Goal: Check status: Check status

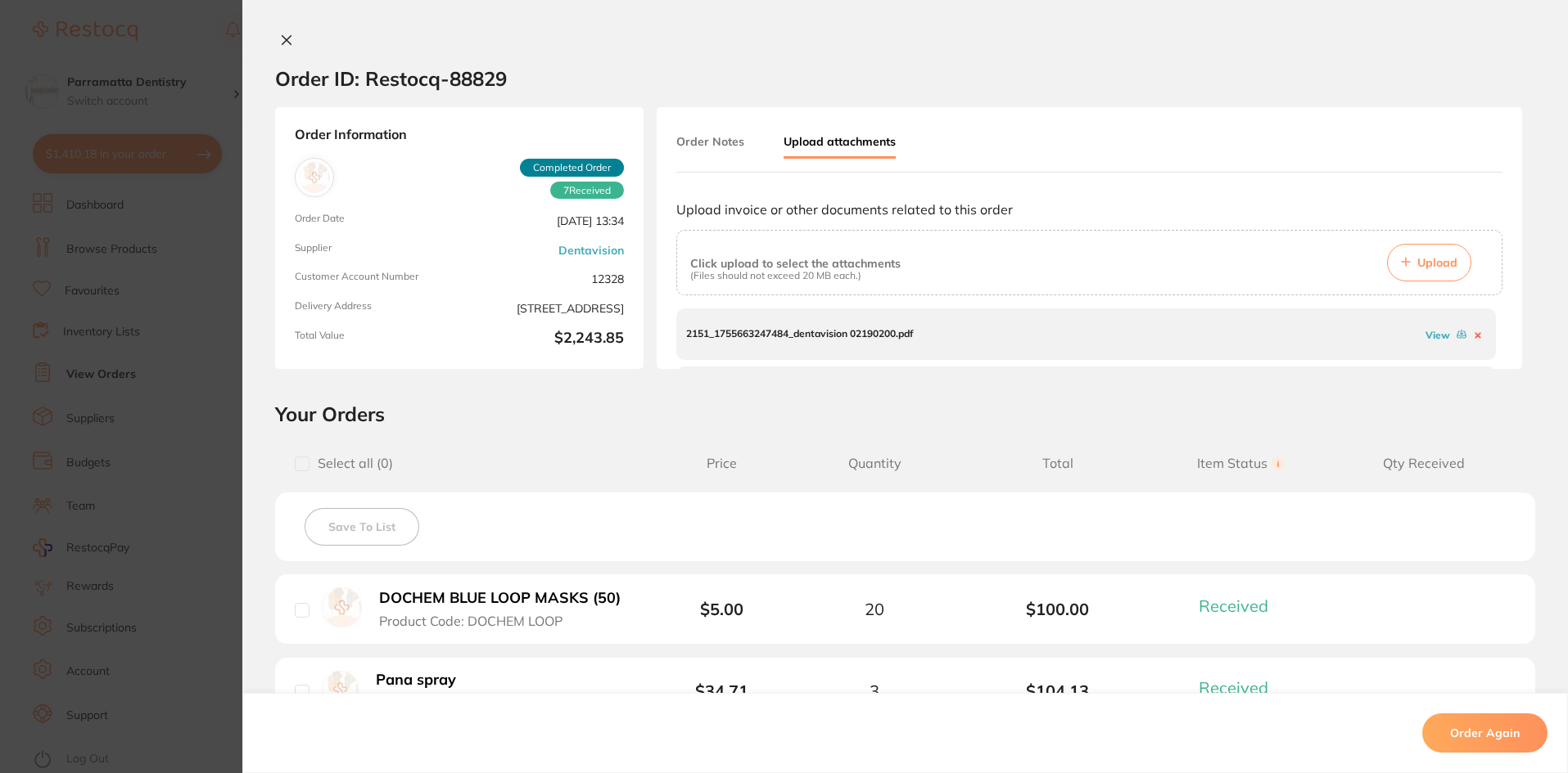
click at [286, 47] on button at bounding box center [286, 41] width 23 height 17
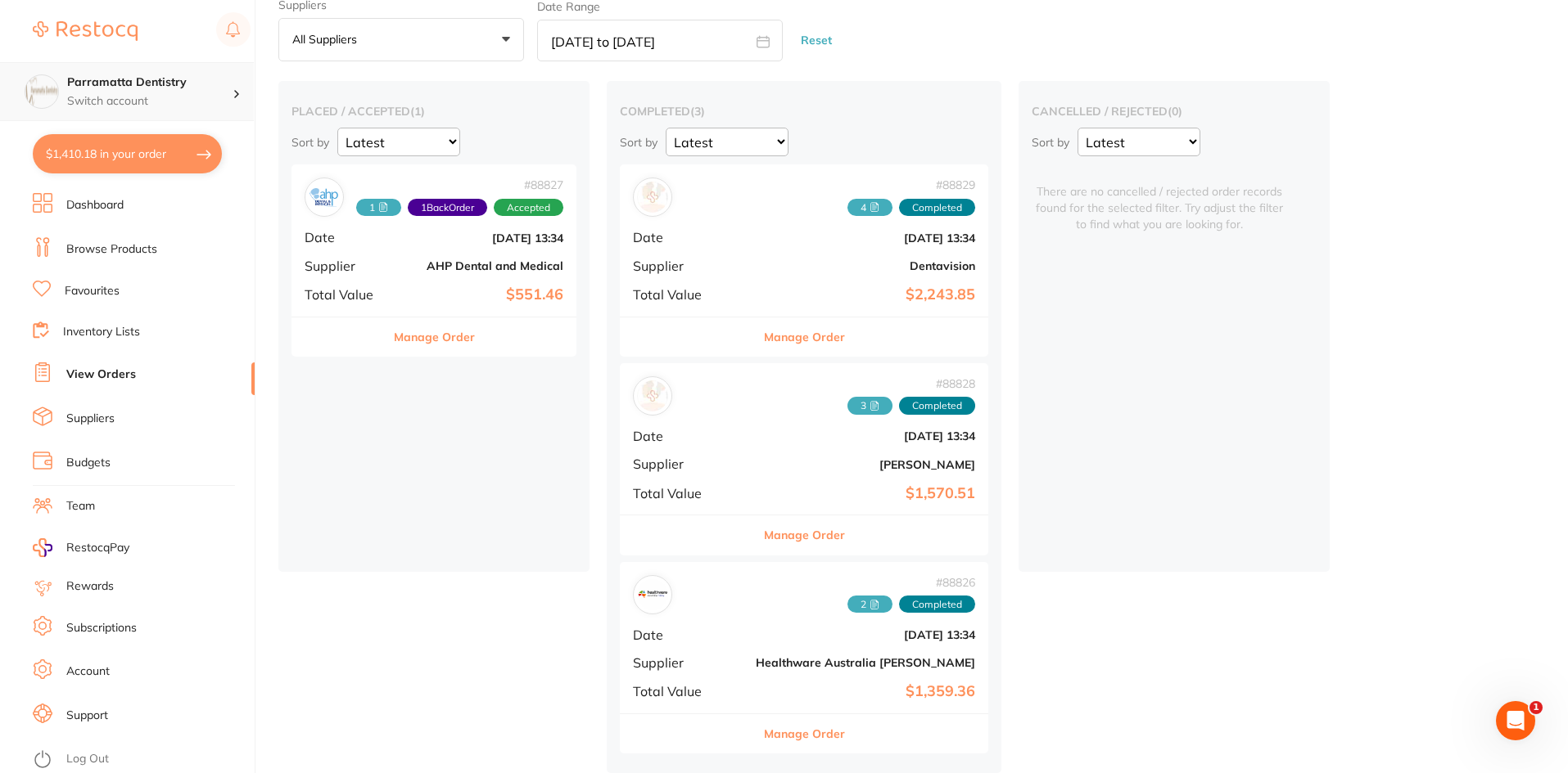
click at [159, 85] on h4 "Parramatta Dentistry" at bounding box center [150, 82] width 166 height 16
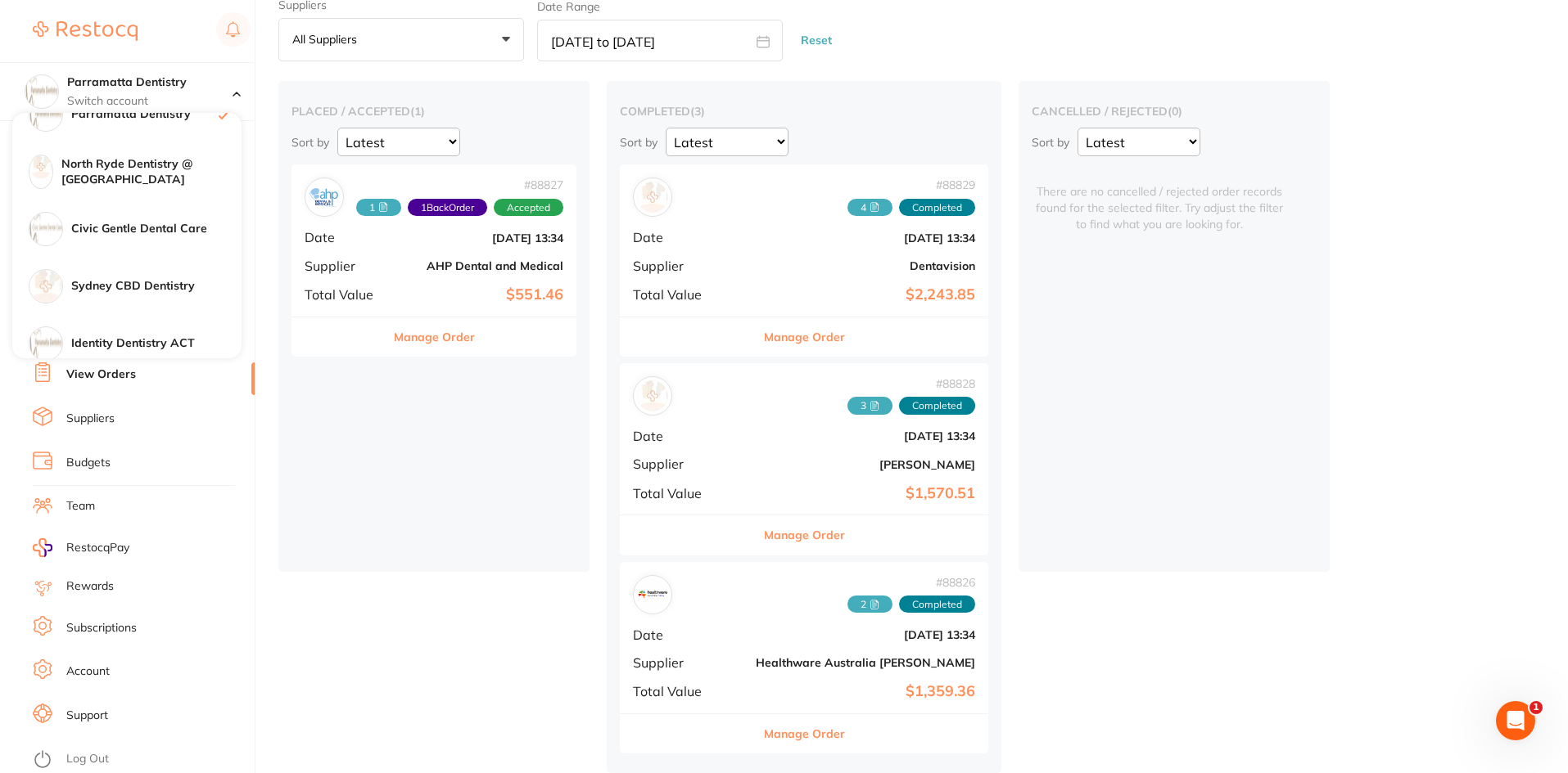
scroll to position [270, 0]
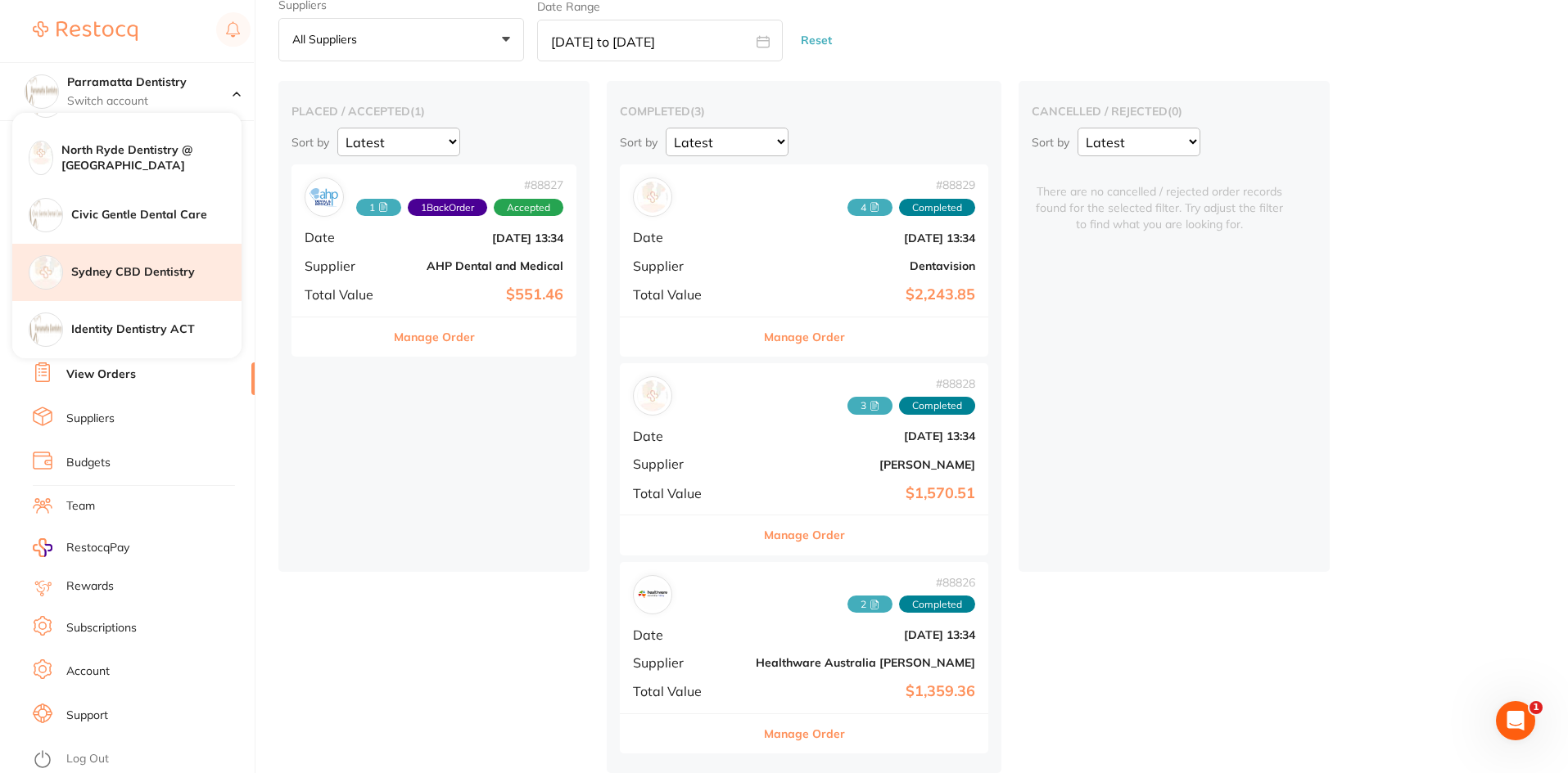
click at [135, 264] on div "Sydney CBD Dentistry" at bounding box center [127, 272] width 229 height 58
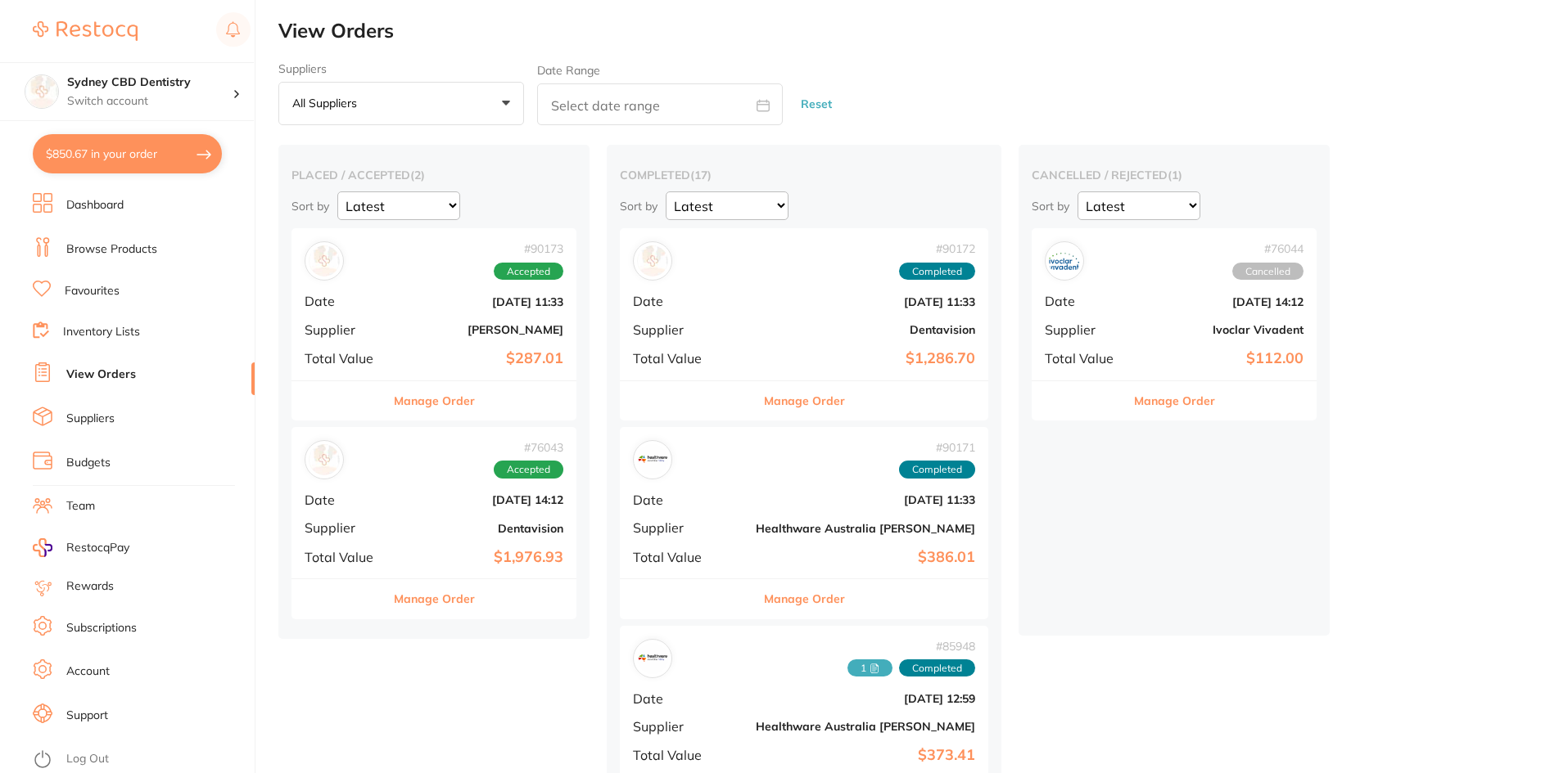
click at [549, 105] on input "text" at bounding box center [659, 104] width 245 height 42
select select "8"
select select "2025"
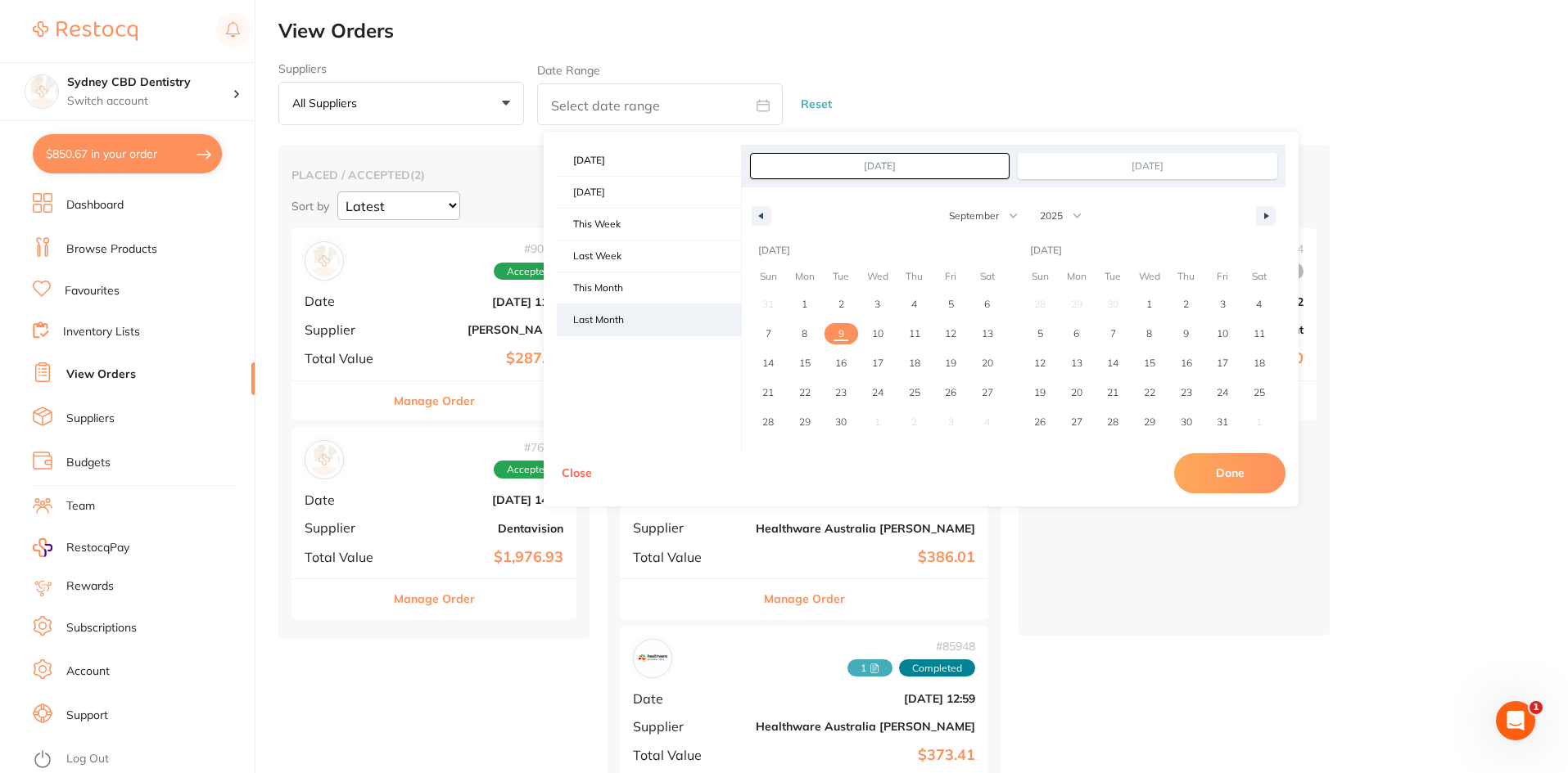
click at [623, 314] on span "Last Month" at bounding box center [648, 320] width 184 height 31
type input "[DATE]"
select select "7"
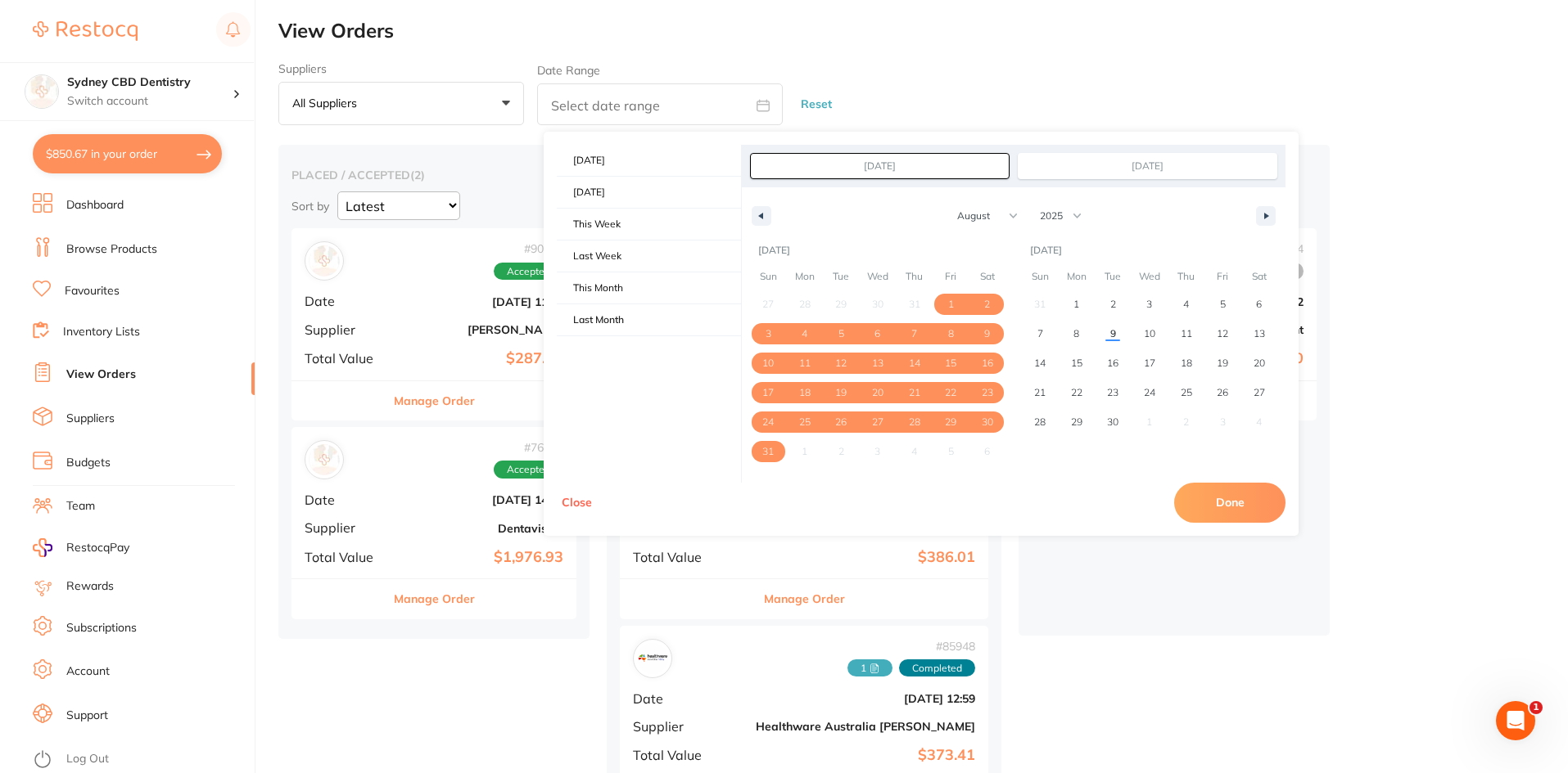
click at [1237, 502] on button "Done" at bounding box center [1230, 502] width 112 height 39
type input "[DATE] to [DATE]"
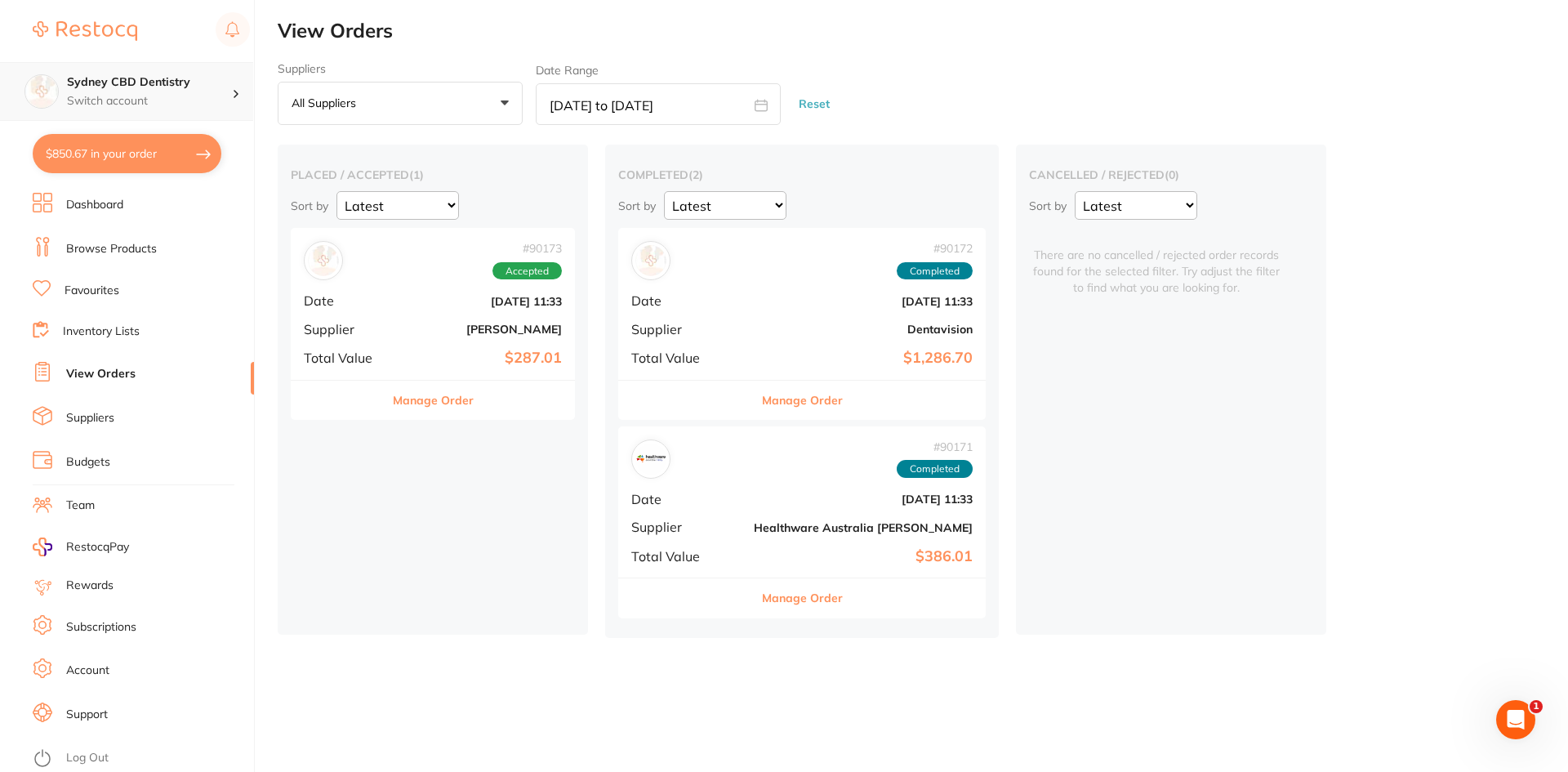
click at [167, 85] on h4 "Sydney CBD Dentistry" at bounding box center [149, 82] width 165 height 16
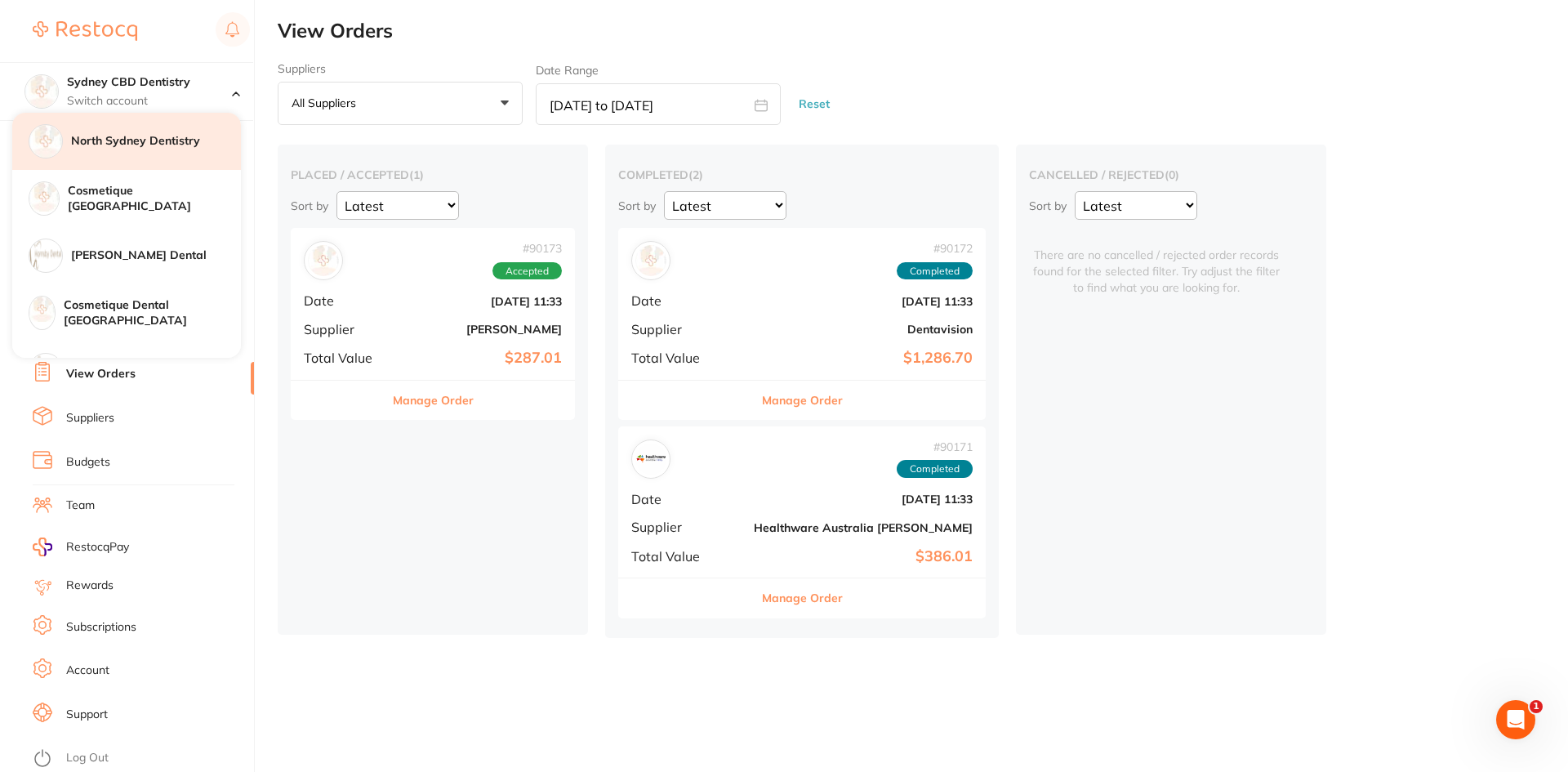
click at [167, 147] on h4 "North Sydney Dentistry" at bounding box center [156, 141] width 170 height 16
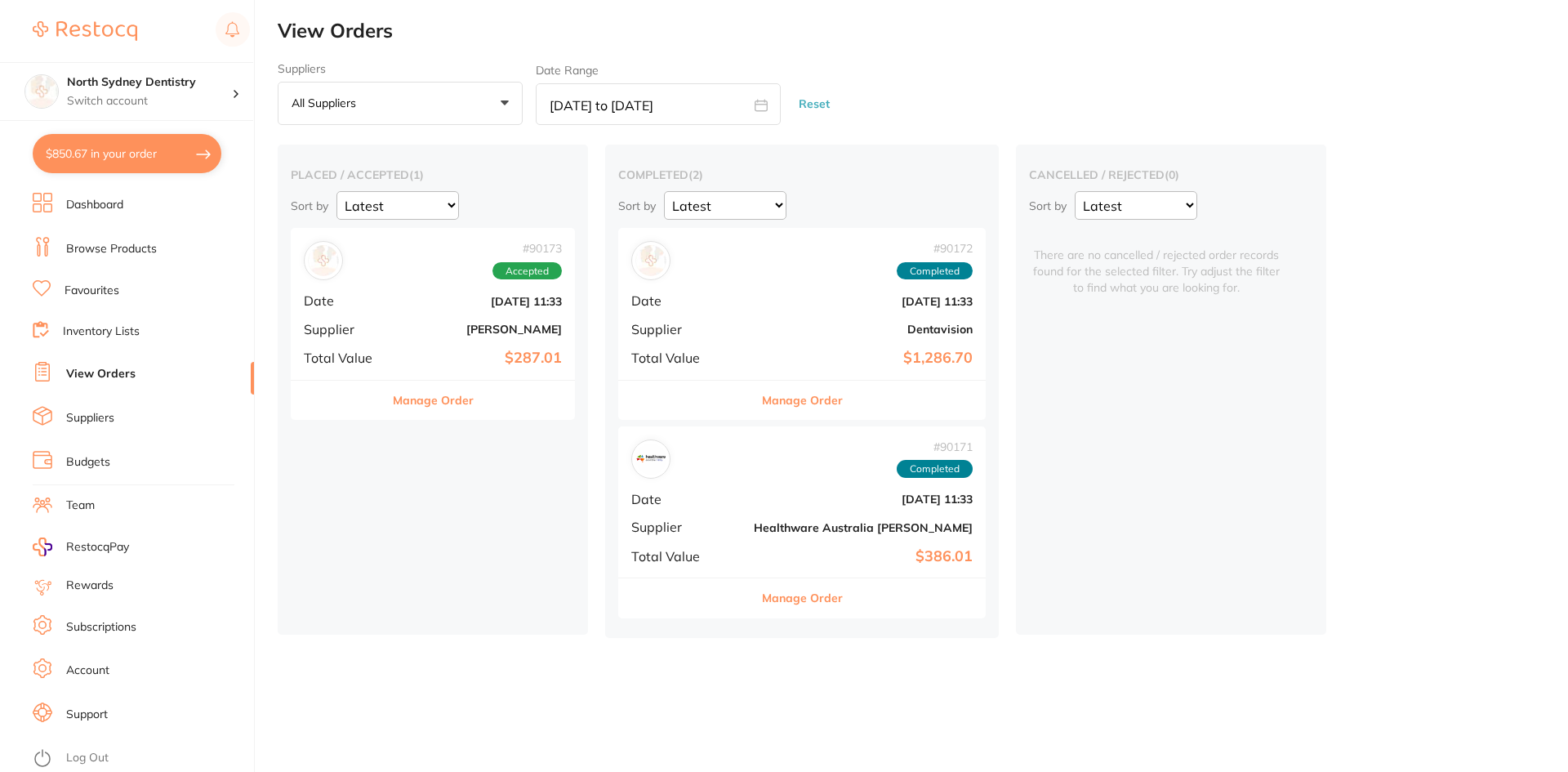
checkbox input "true"
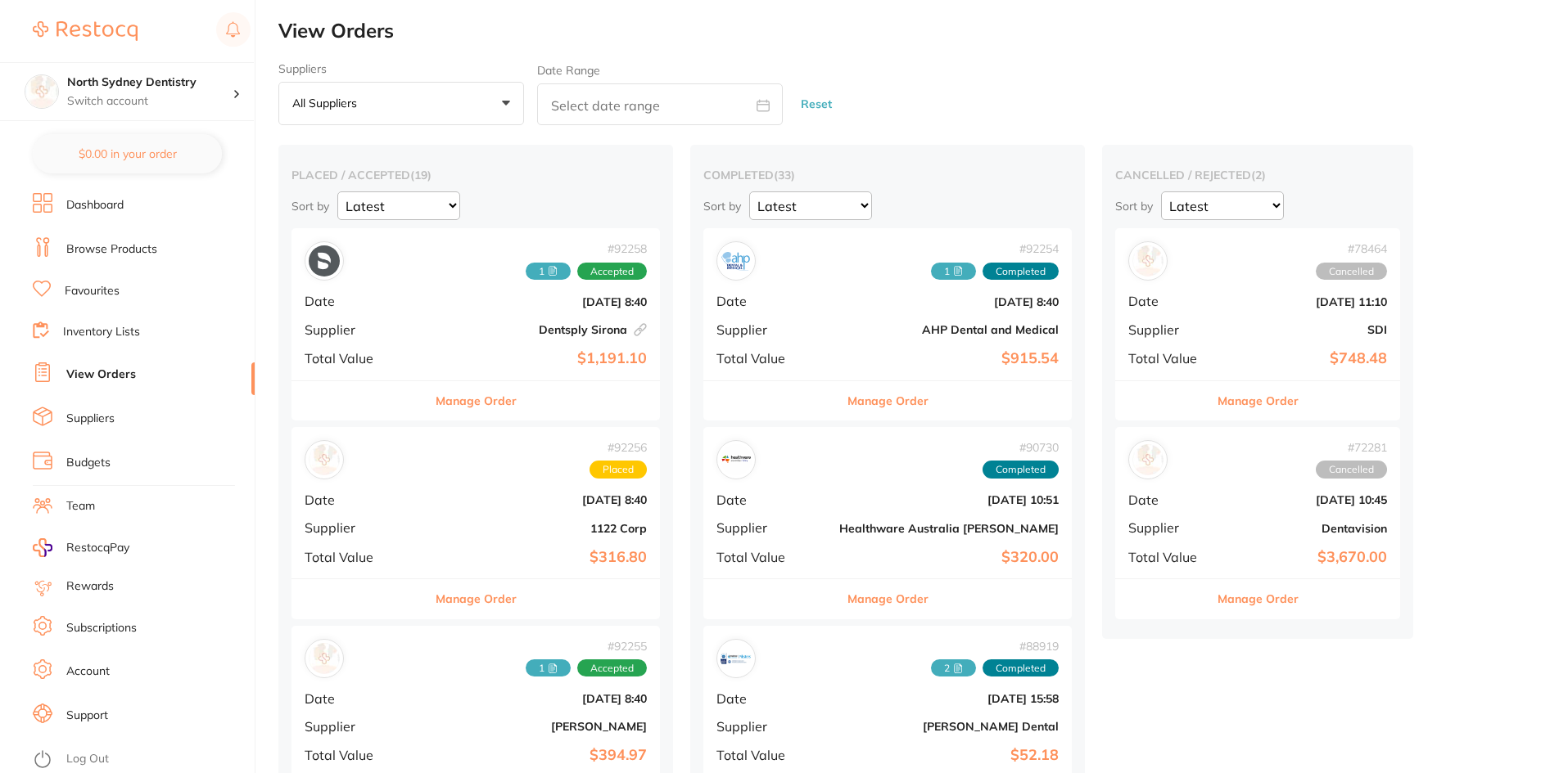
click at [671, 118] on input "text" at bounding box center [659, 104] width 245 height 42
select select "8"
select select "2025"
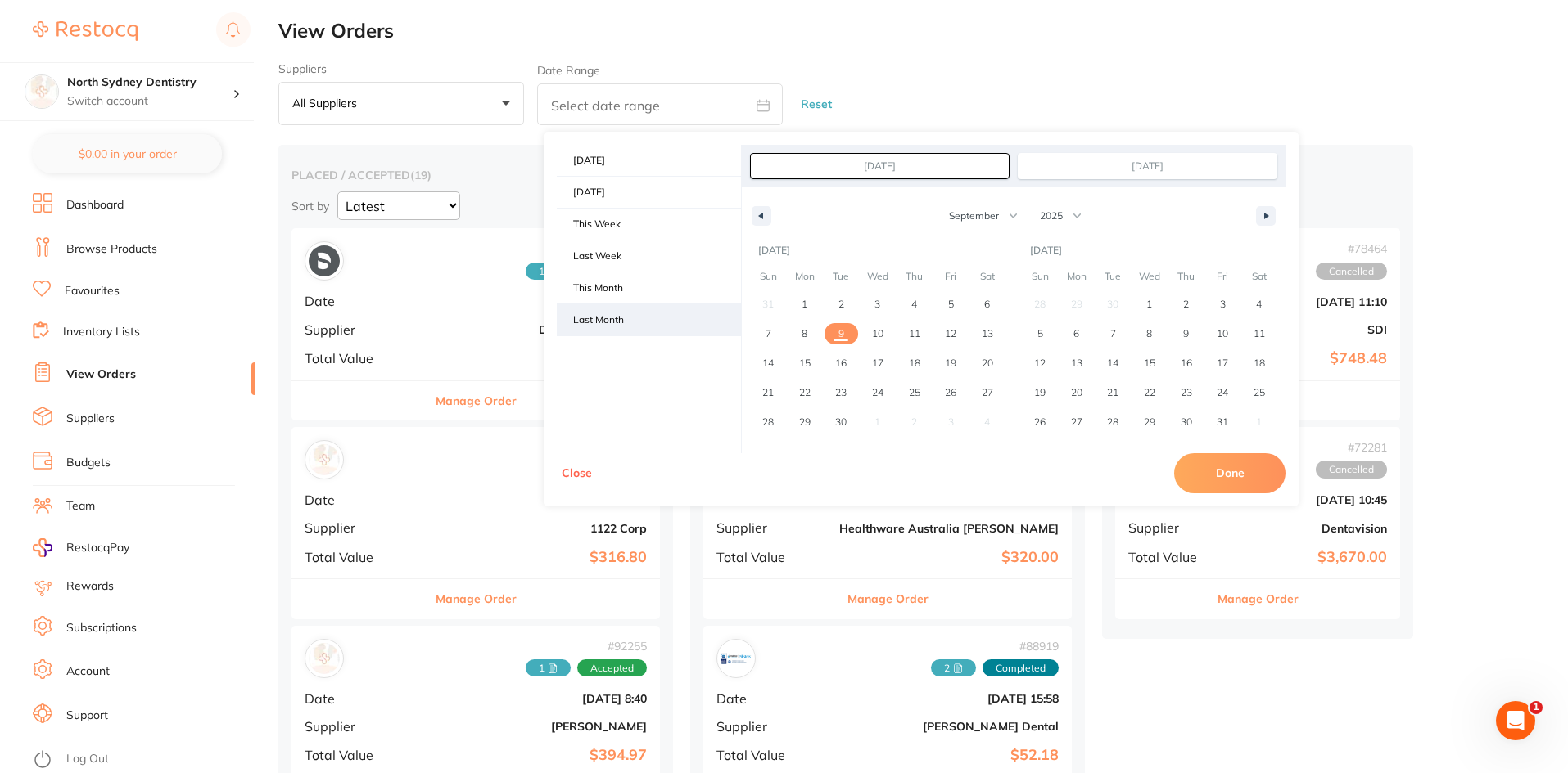
click at [644, 313] on span "Last Month" at bounding box center [648, 320] width 184 height 31
type input "[DATE]"
select select "7"
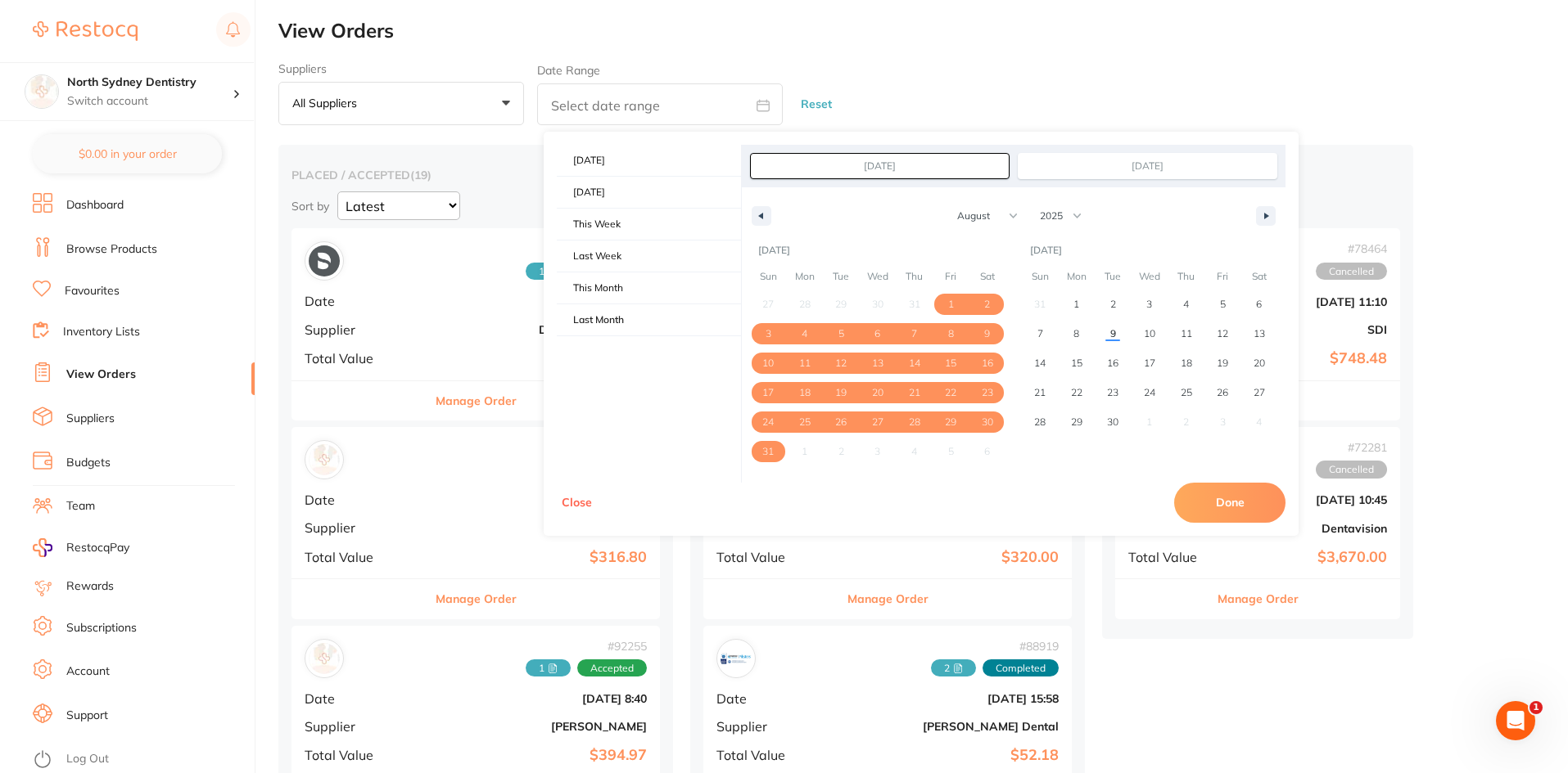
click at [1222, 489] on button "Done" at bounding box center [1230, 502] width 112 height 39
type input "[DATE] to [DATE]"
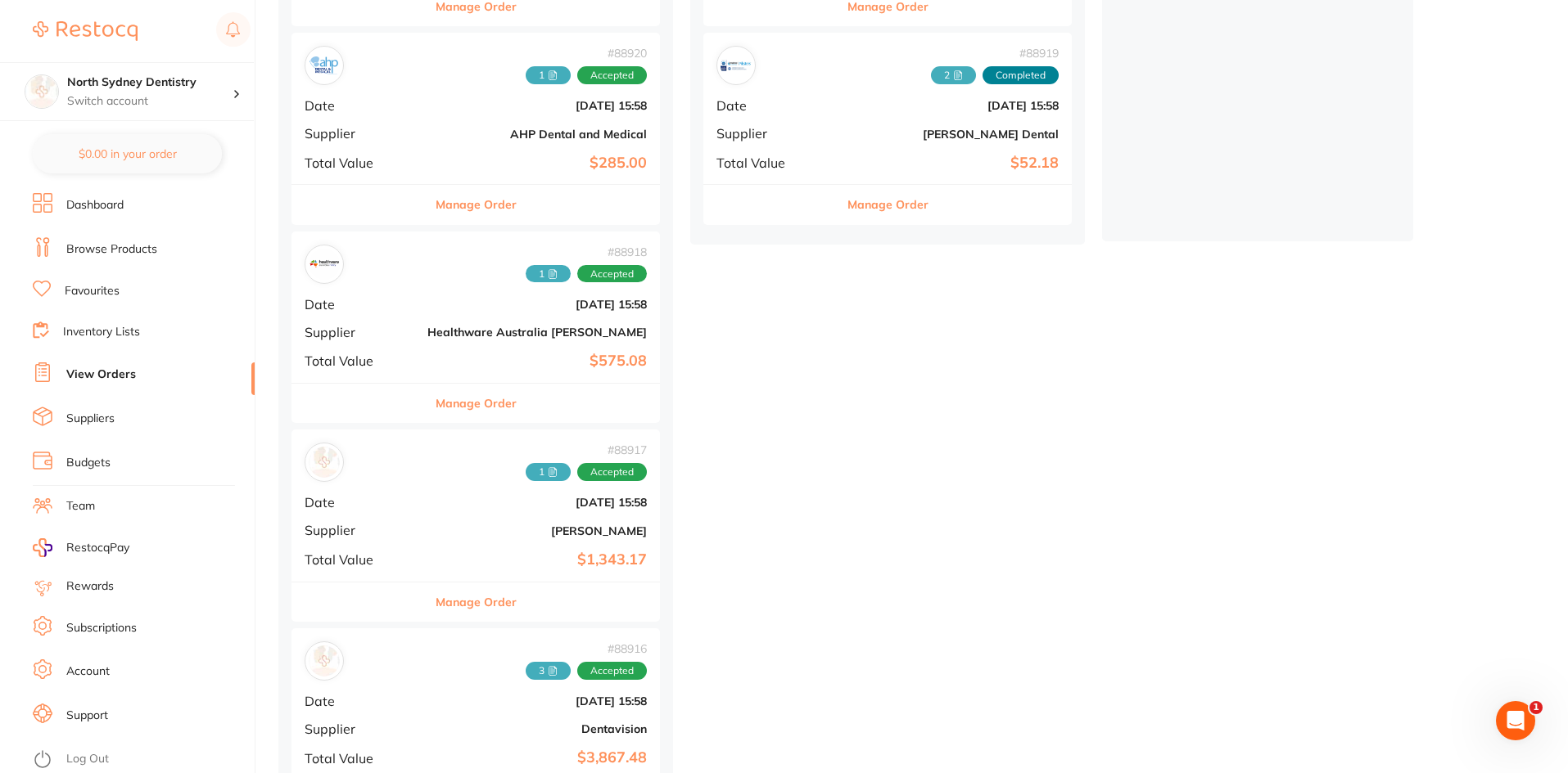
scroll to position [465, 0]
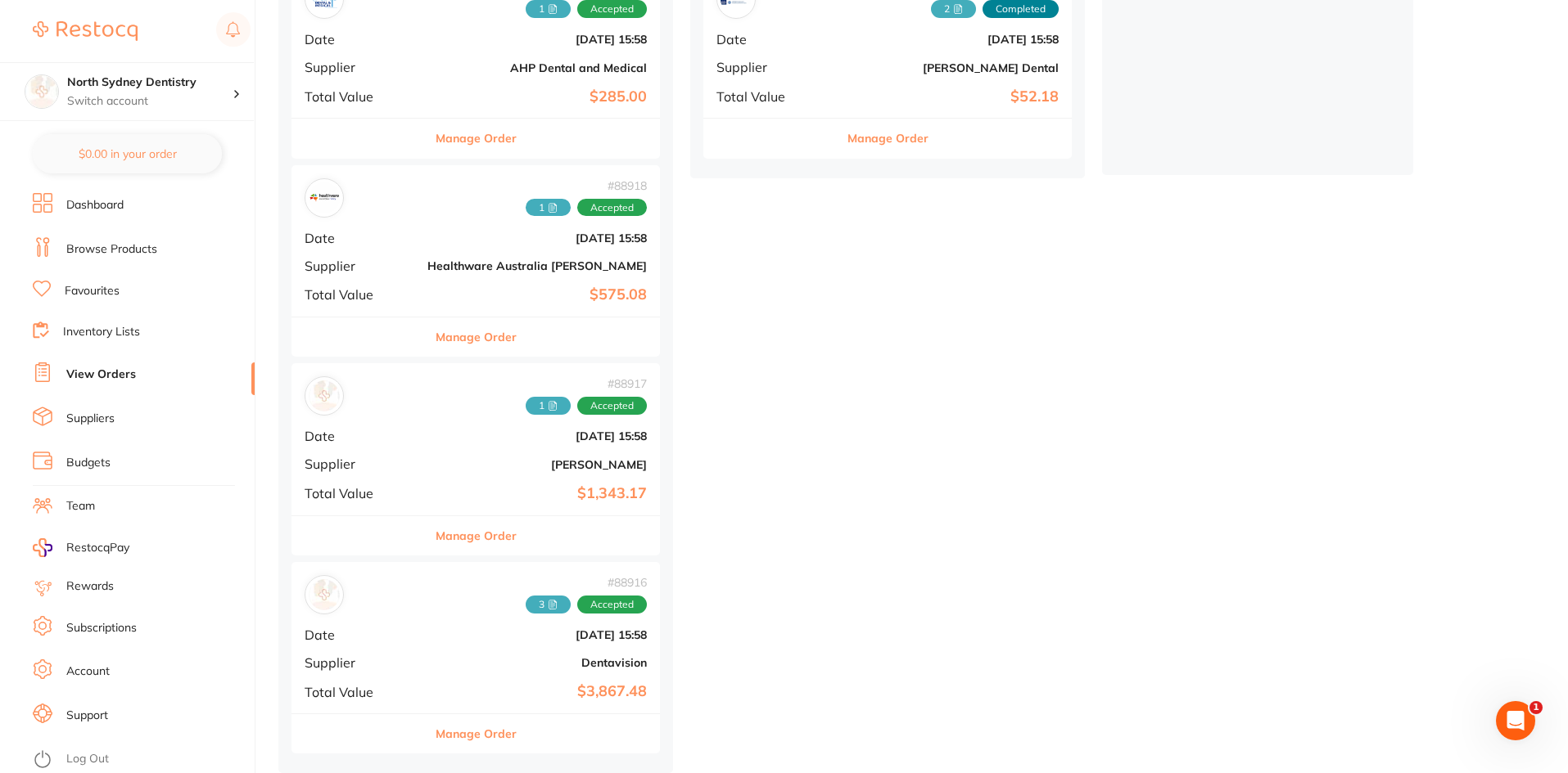
click at [474, 214] on div "# 88918 1 Accepted Date [DATE] 15:58 Supplier Healthware [GEOGRAPHIC_DATA] [PER…" at bounding box center [476, 241] width 369 height 151
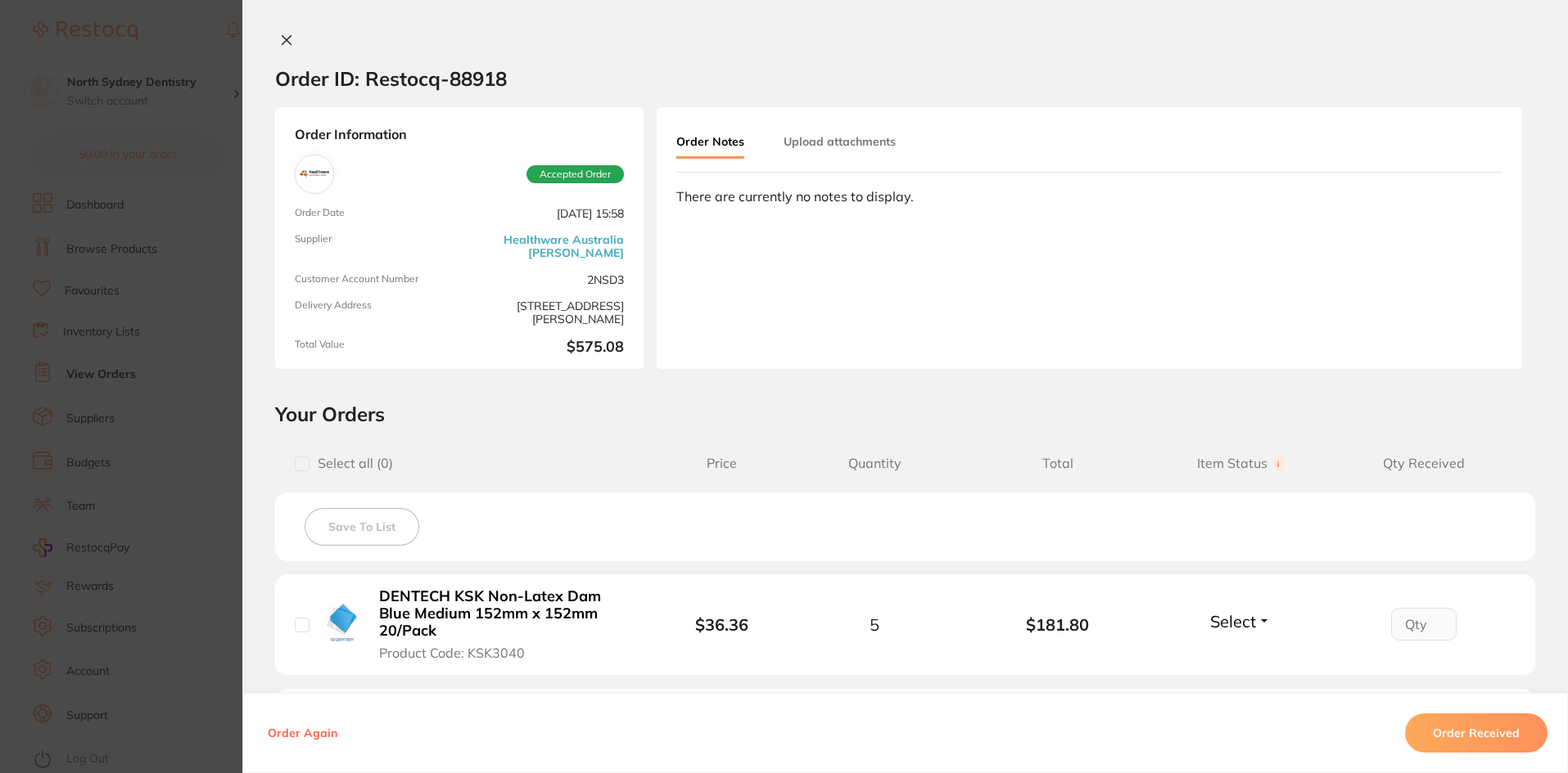
click at [815, 142] on button "Upload attachments" at bounding box center [839, 141] width 113 height 29
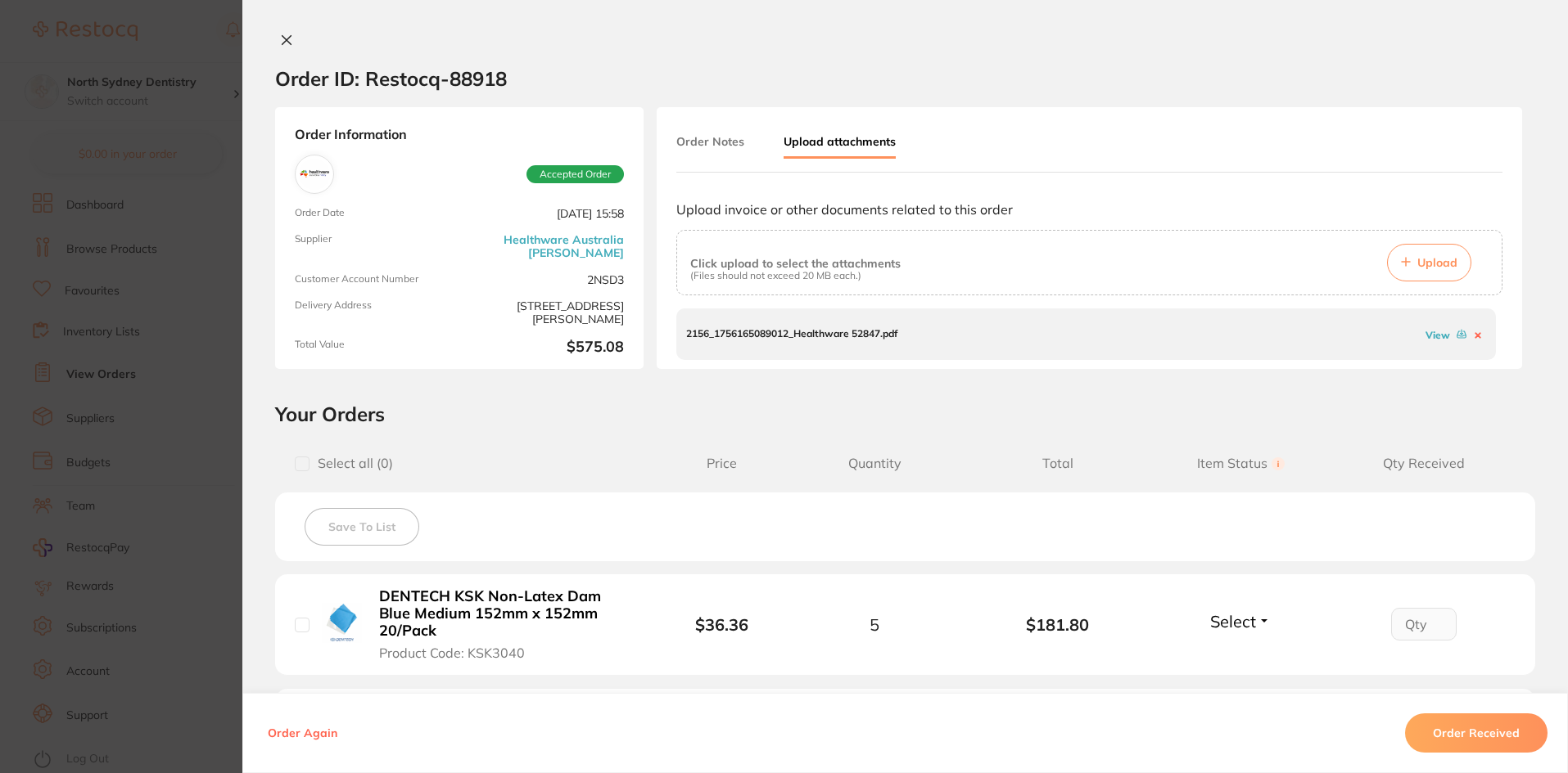
click at [1426, 336] on link "View" at bounding box center [1438, 335] width 25 height 12
click at [283, 45] on icon at bounding box center [286, 40] width 13 height 13
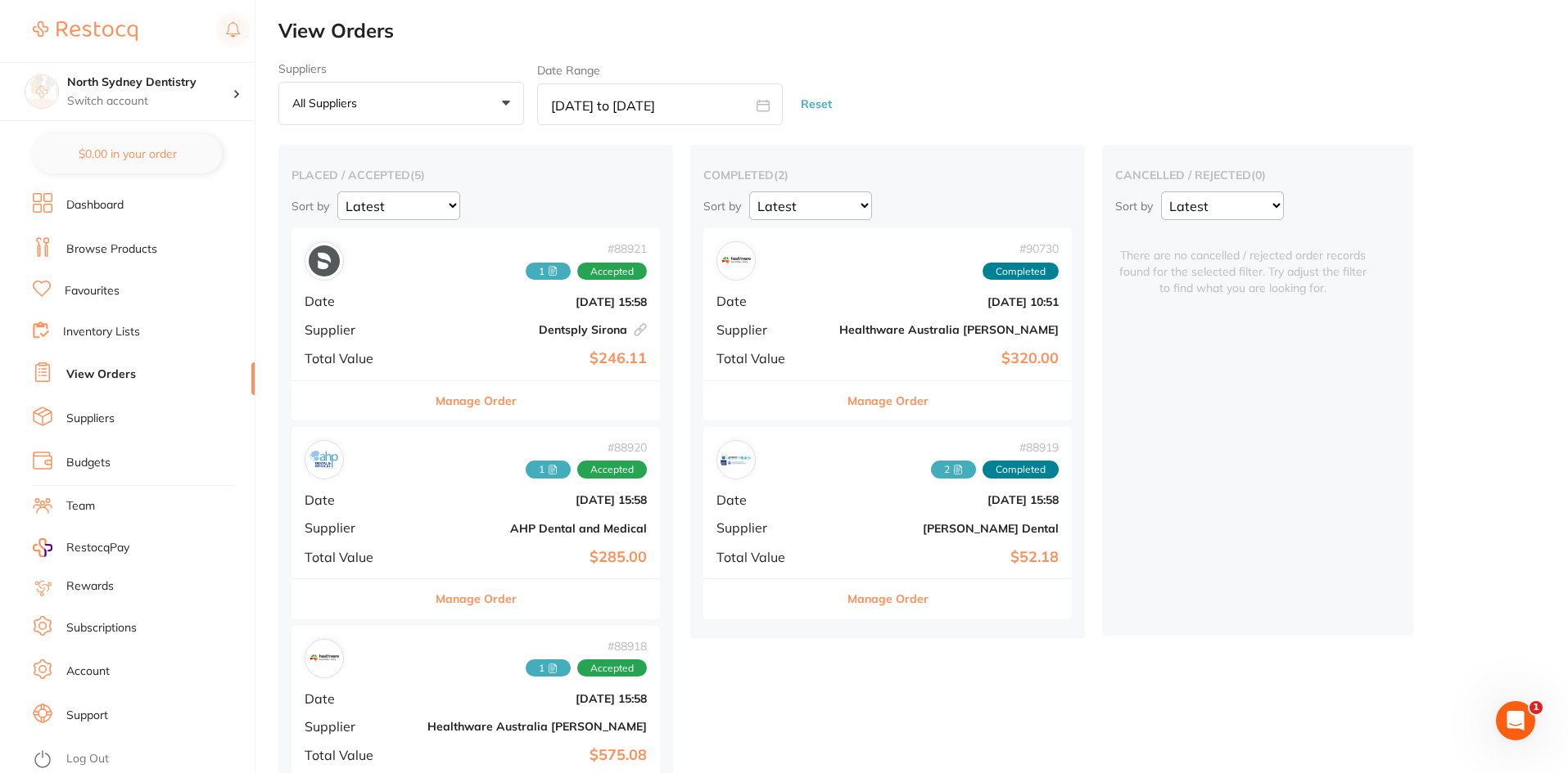
click at [839, 329] on b "Healthware Australia [PERSON_NAME]" at bounding box center [949, 329] width 220 height 13
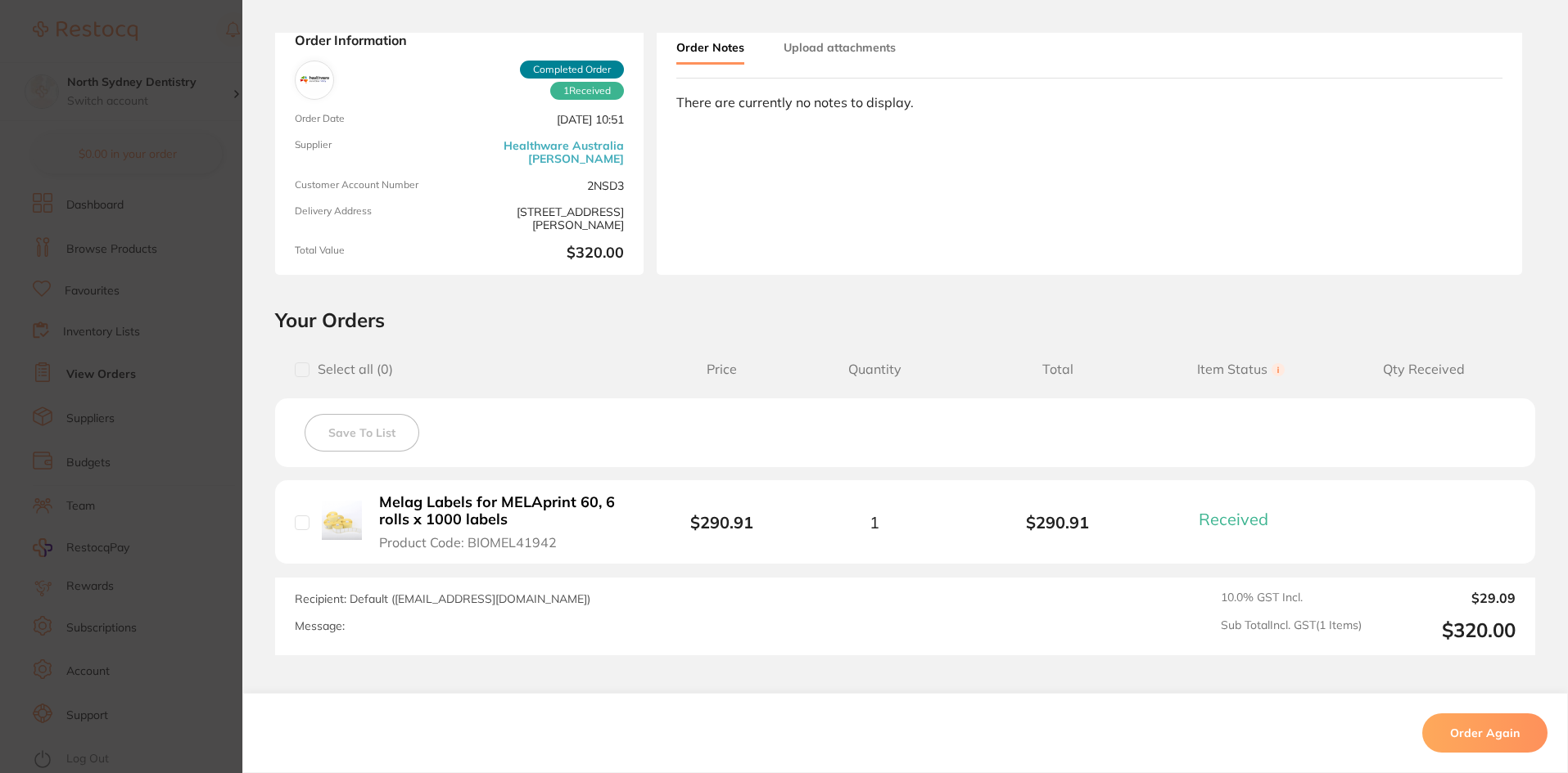
scroll to position [81, 0]
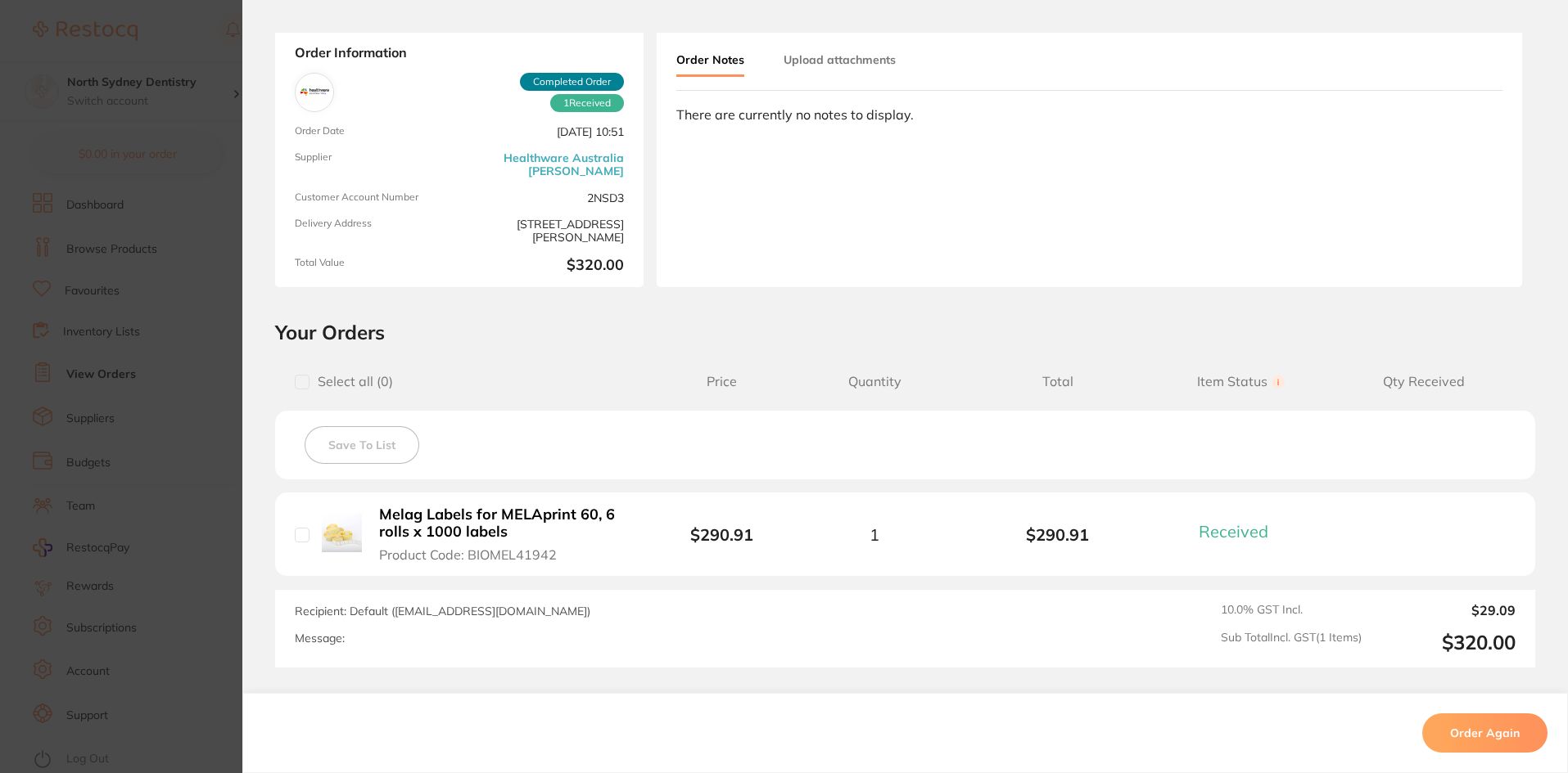
click at [147, 79] on section "Order ID: Restocq- 90730 Order Information 1 Received Completed Order Order Dat…" at bounding box center [784, 386] width 1568 height 773
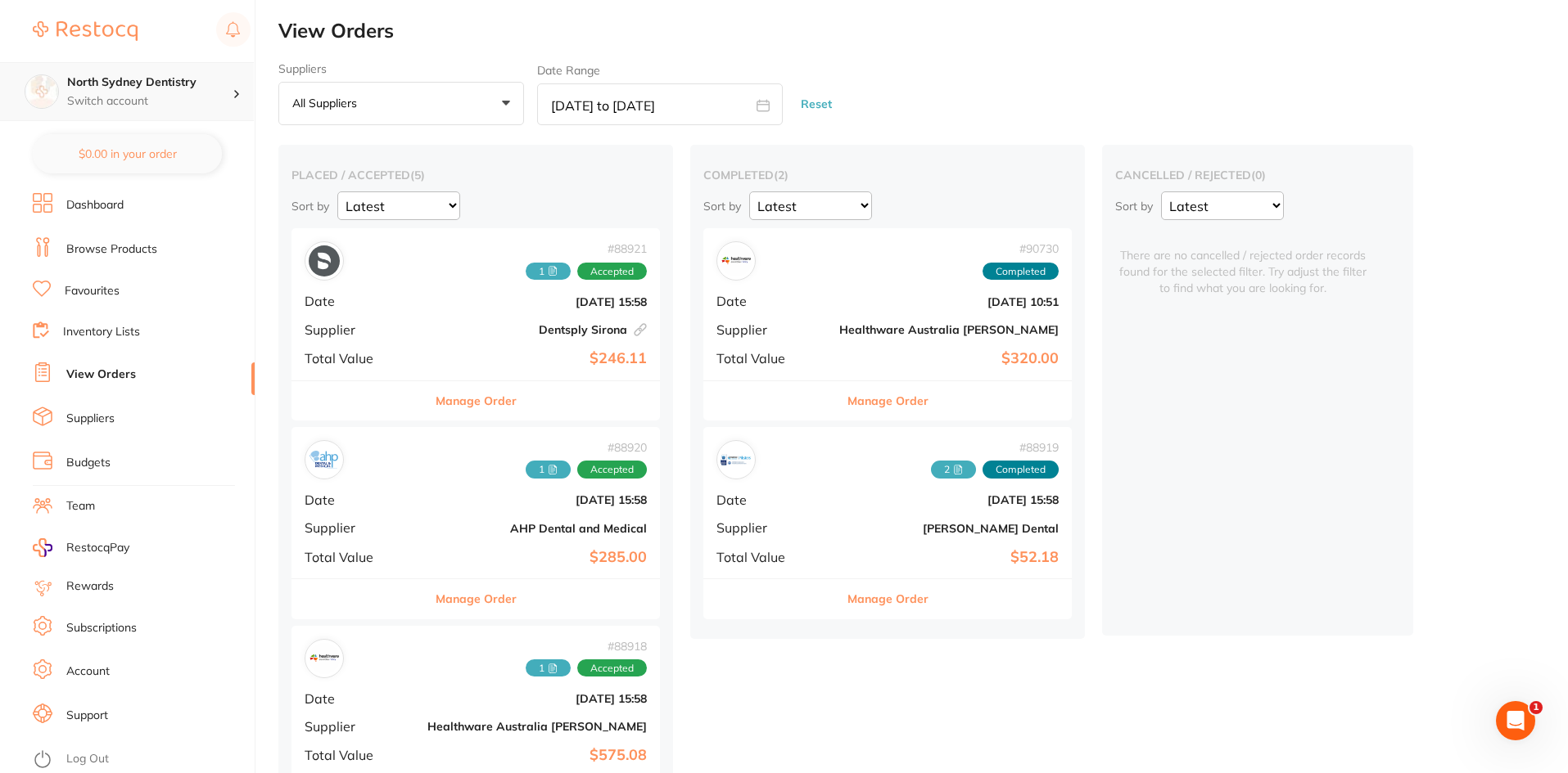
click at [167, 80] on h4 "North Sydney Dentistry" at bounding box center [150, 82] width 166 height 16
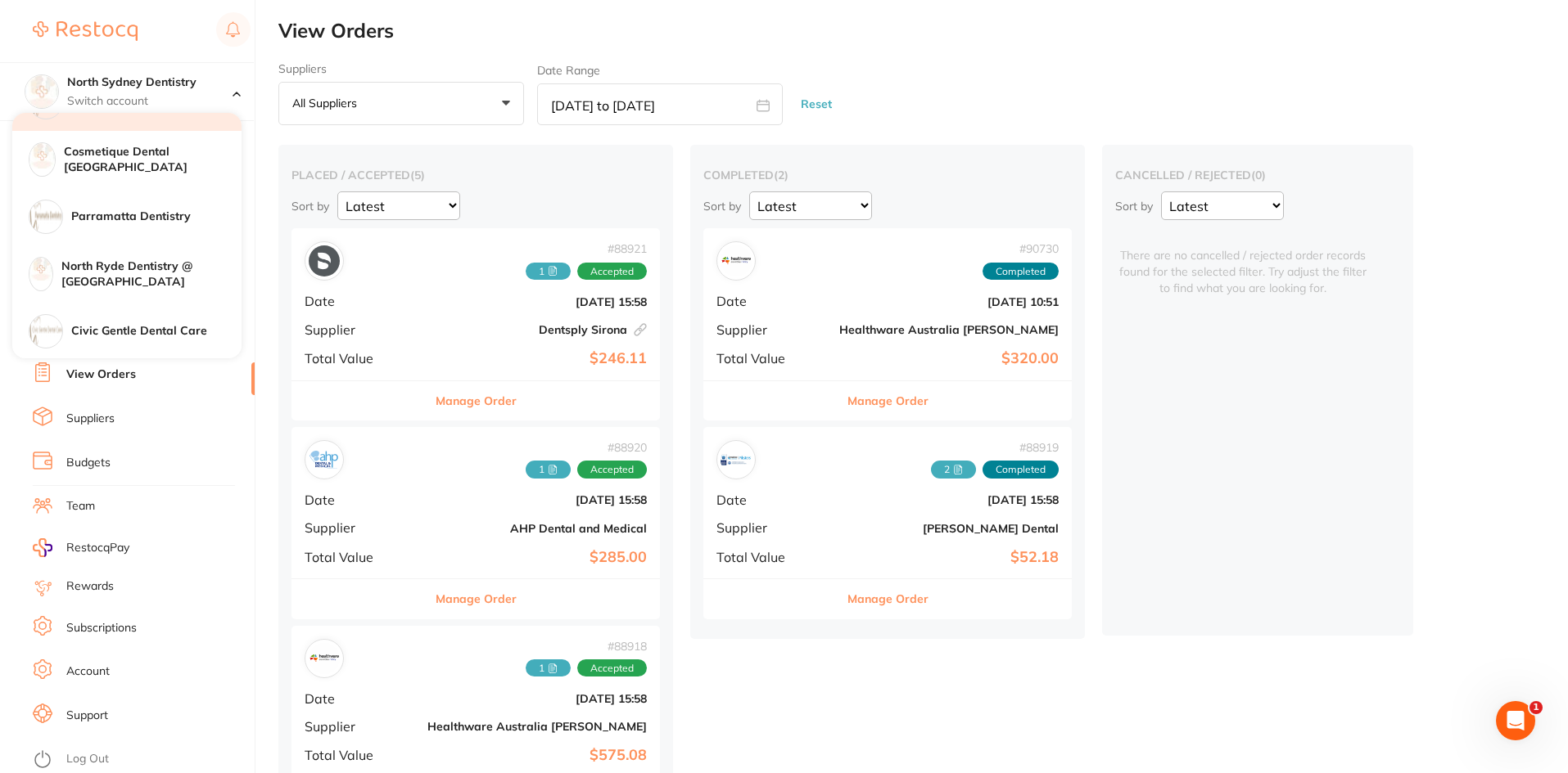
scroll to position [164, 0]
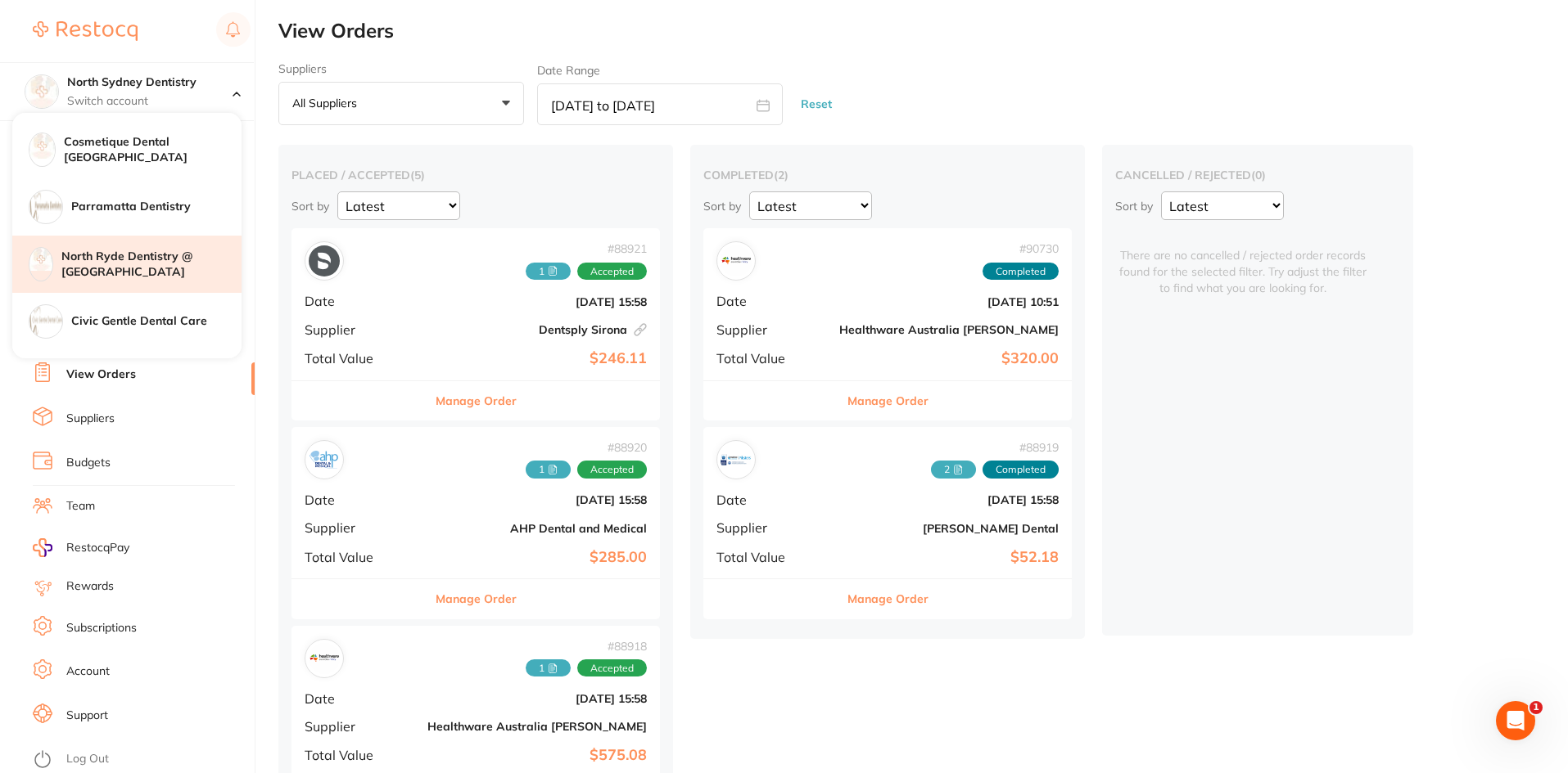
click at [132, 254] on h4 "North Ryde Dentistry @ [GEOGRAPHIC_DATA]" at bounding box center [151, 265] width 180 height 32
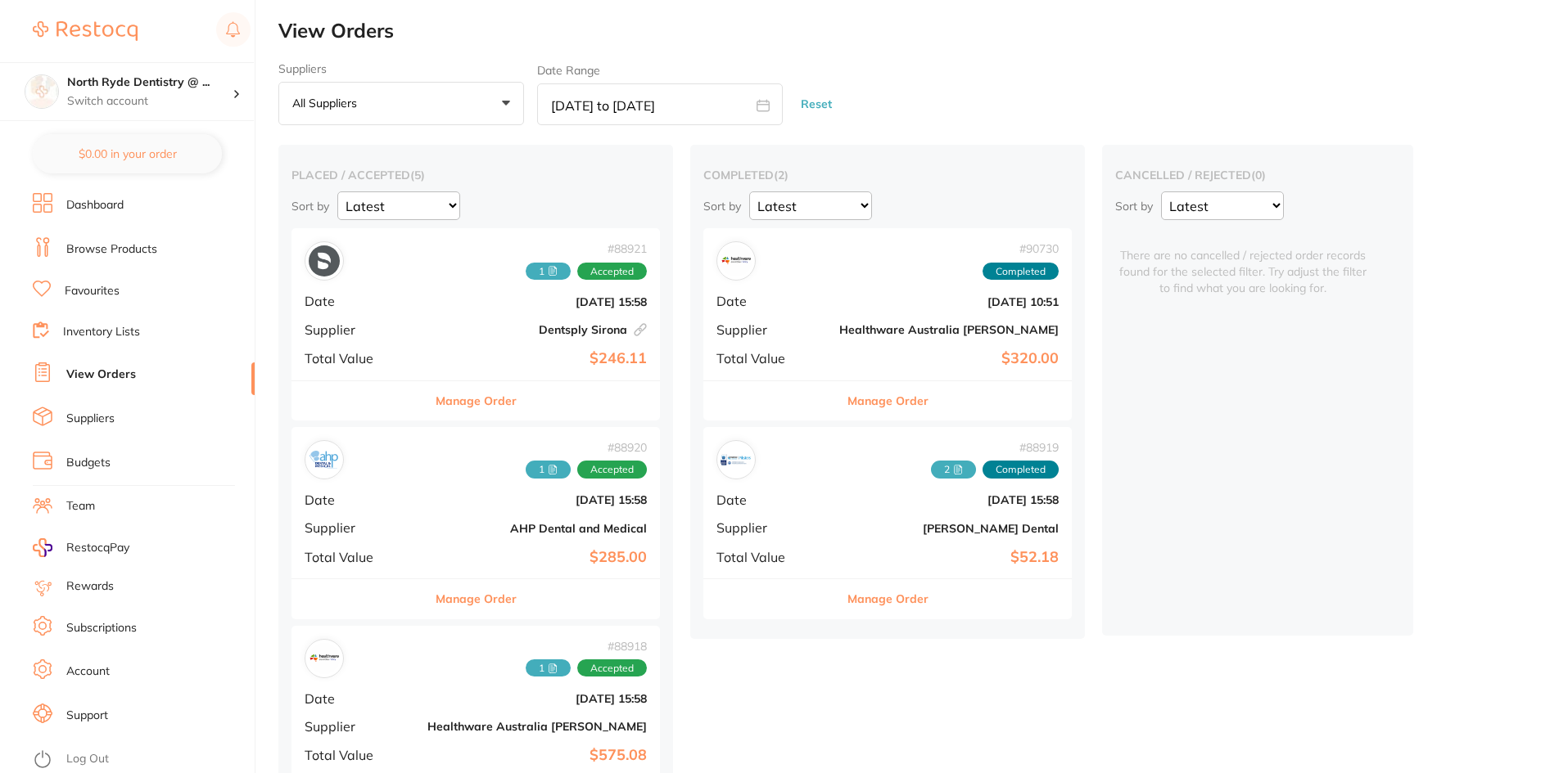
checkbox input "false"
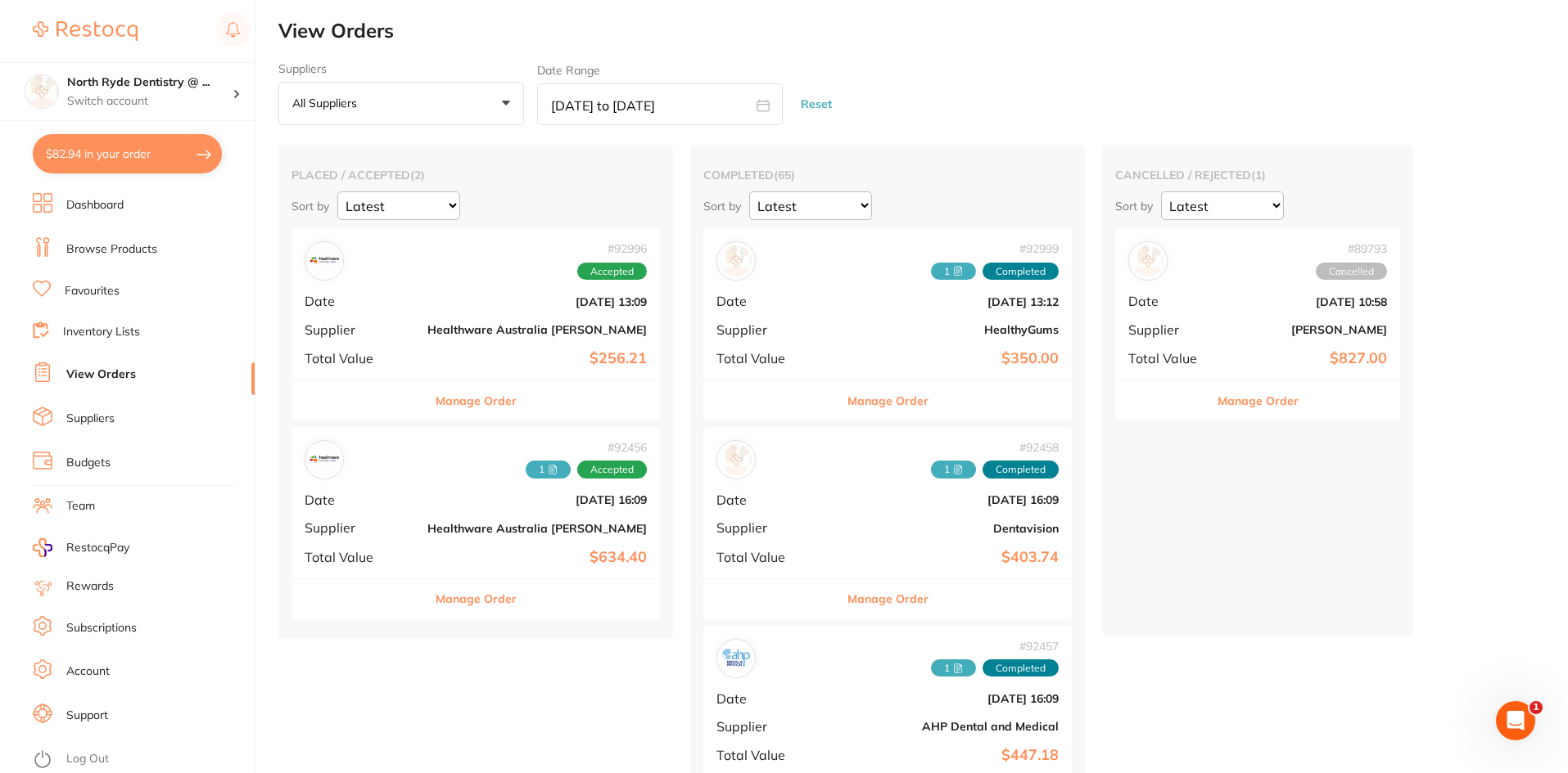
scroll to position [0, 0]
click at [625, 107] on input "text" at bounding box center [659, 104] width 245 height 42
select select "8"
select select "2025"
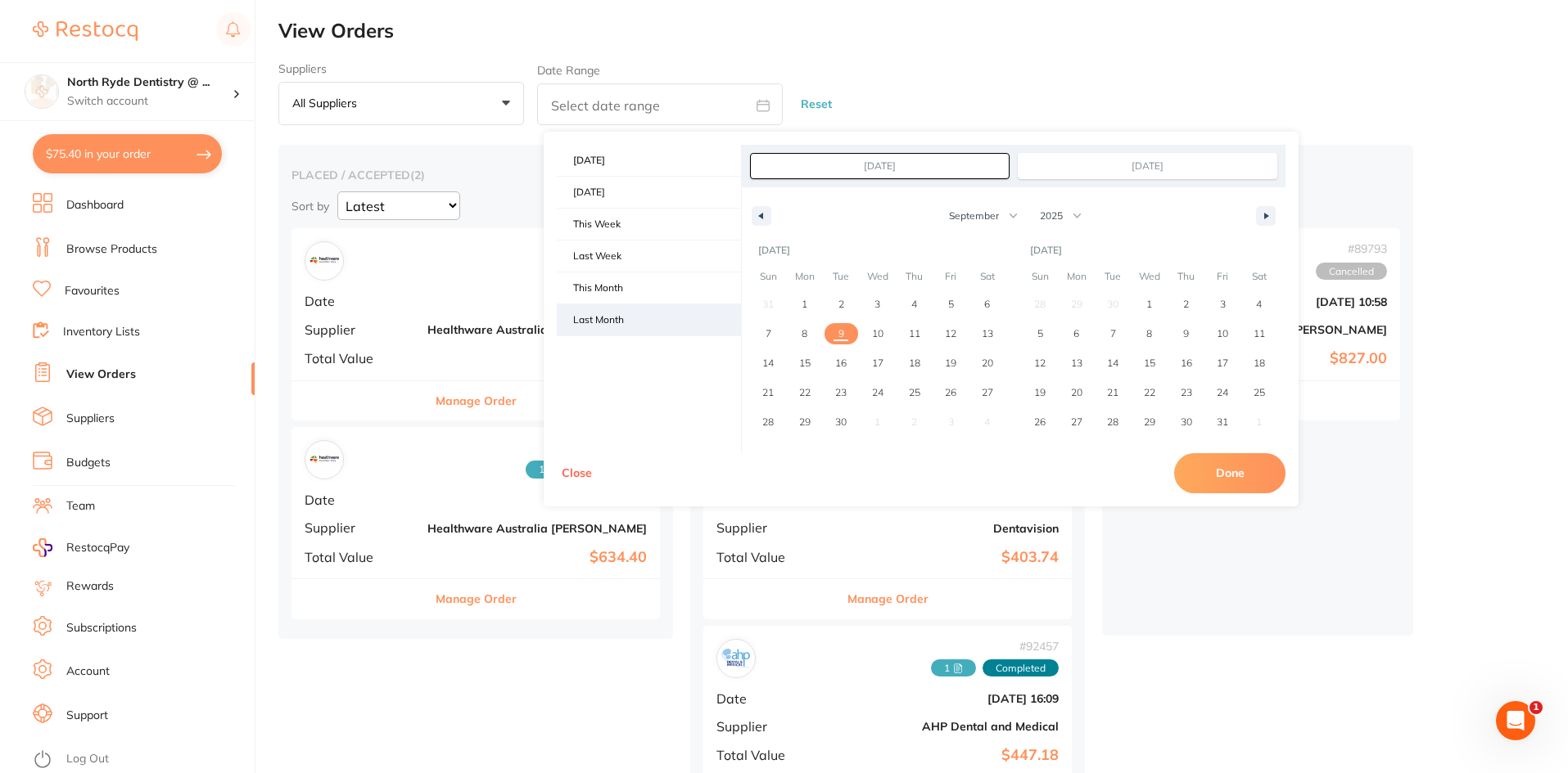
click at [601, 334] on span "Last Month" at bounding box center [648, 320] width 184 height 31
type input "[DATE]"
select select "7"
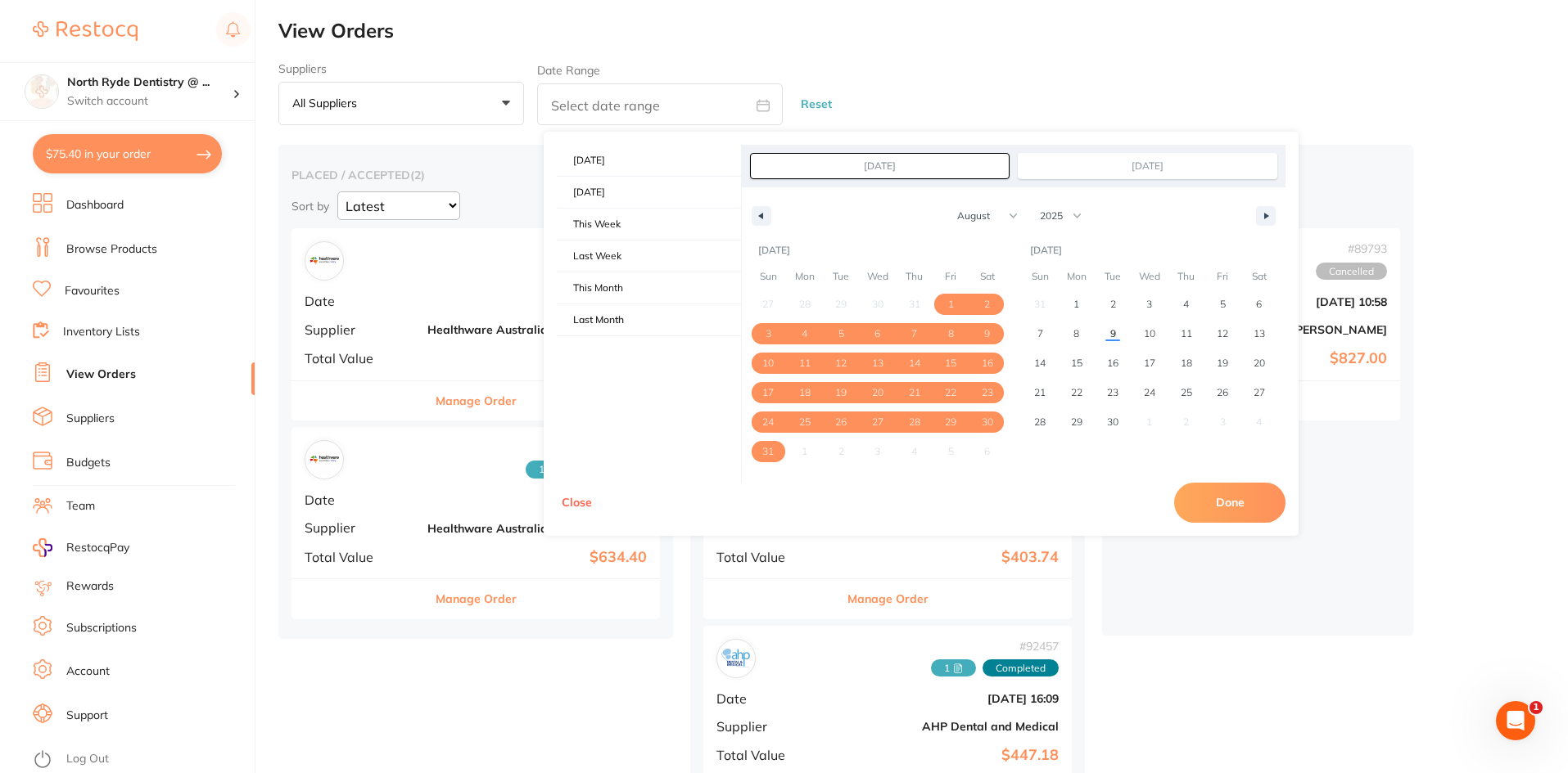
click at [1222, 499] on button "Done" at bounding box center [1230, 502] width 112 height 39
type input "[DATE] to [DATE]"
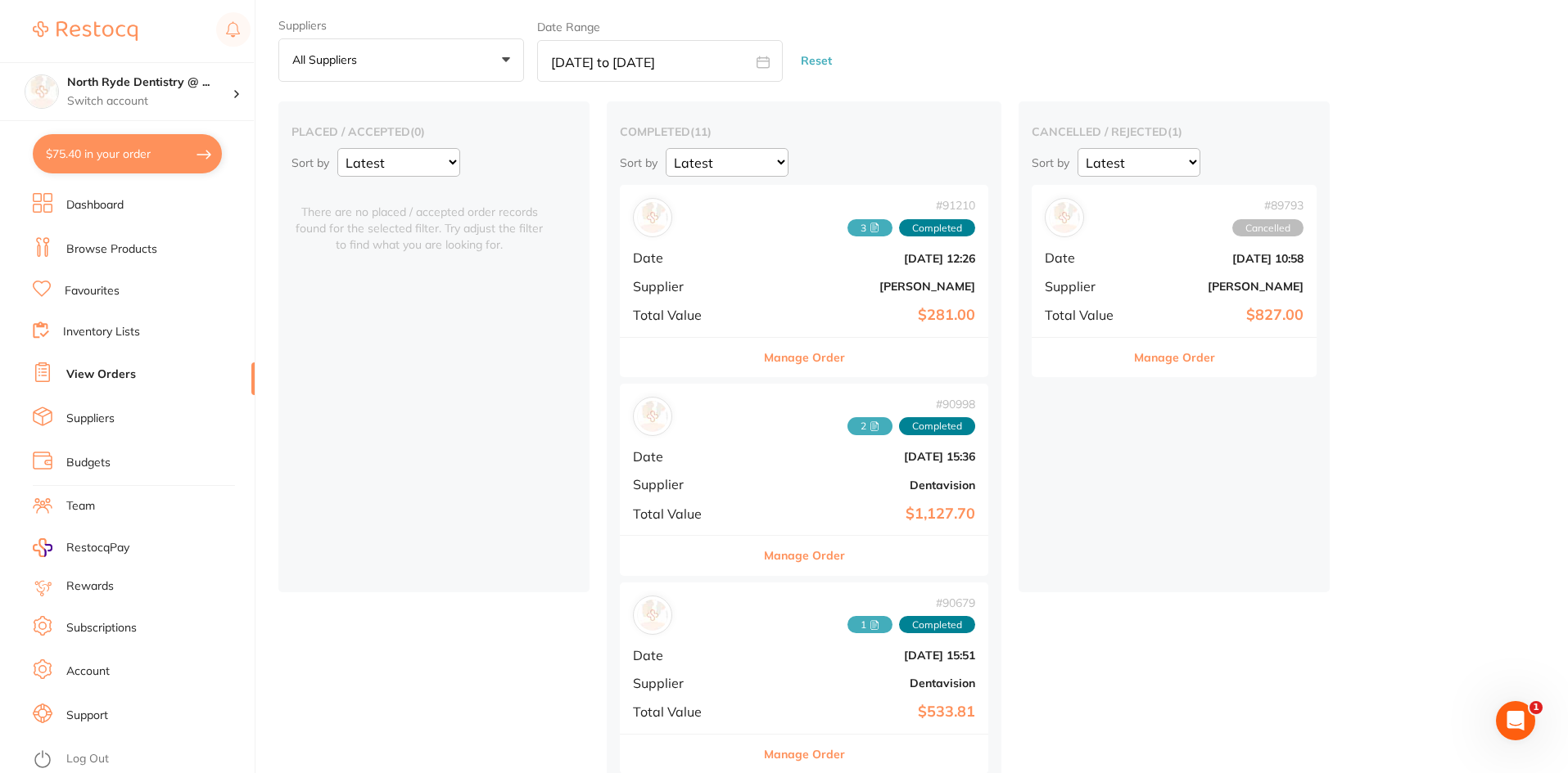
scroll to position [245, 0]
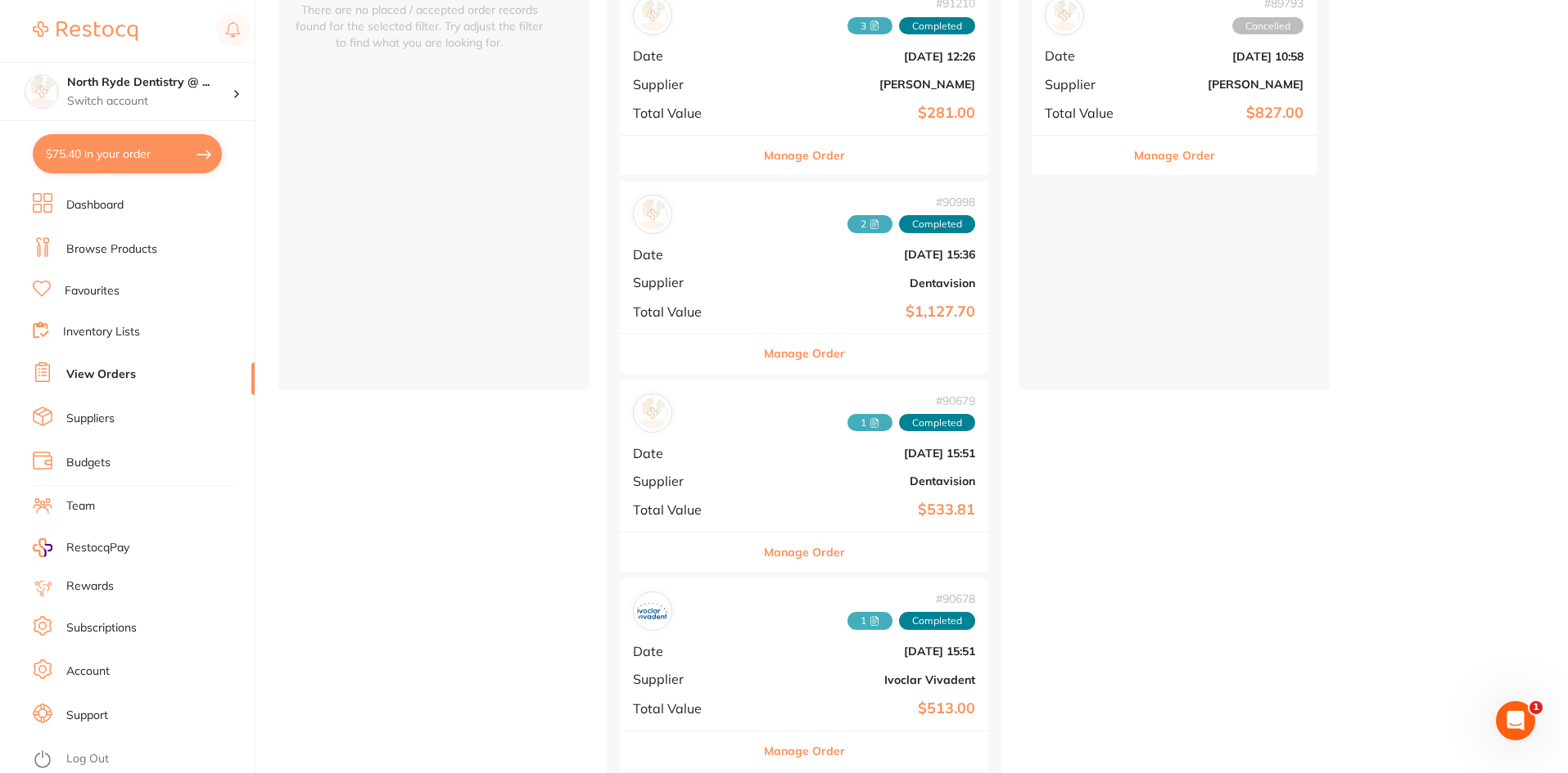
click at [869, 227] on icon at bounding box center [873, 224] width 10 height 10
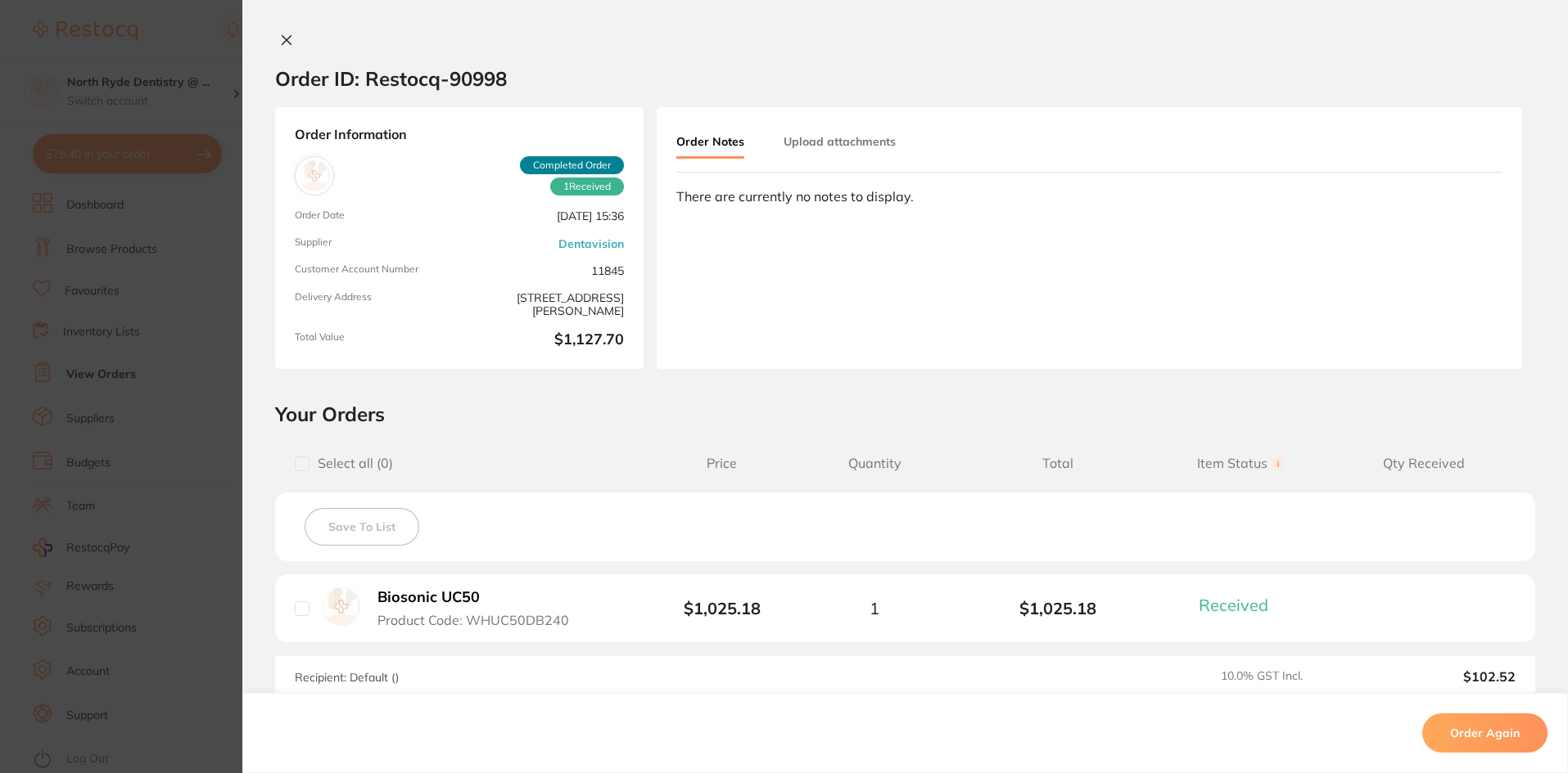
click at [819, 151] on button "Upload attachments" at bounding box center [839, 141] width 113 height 29
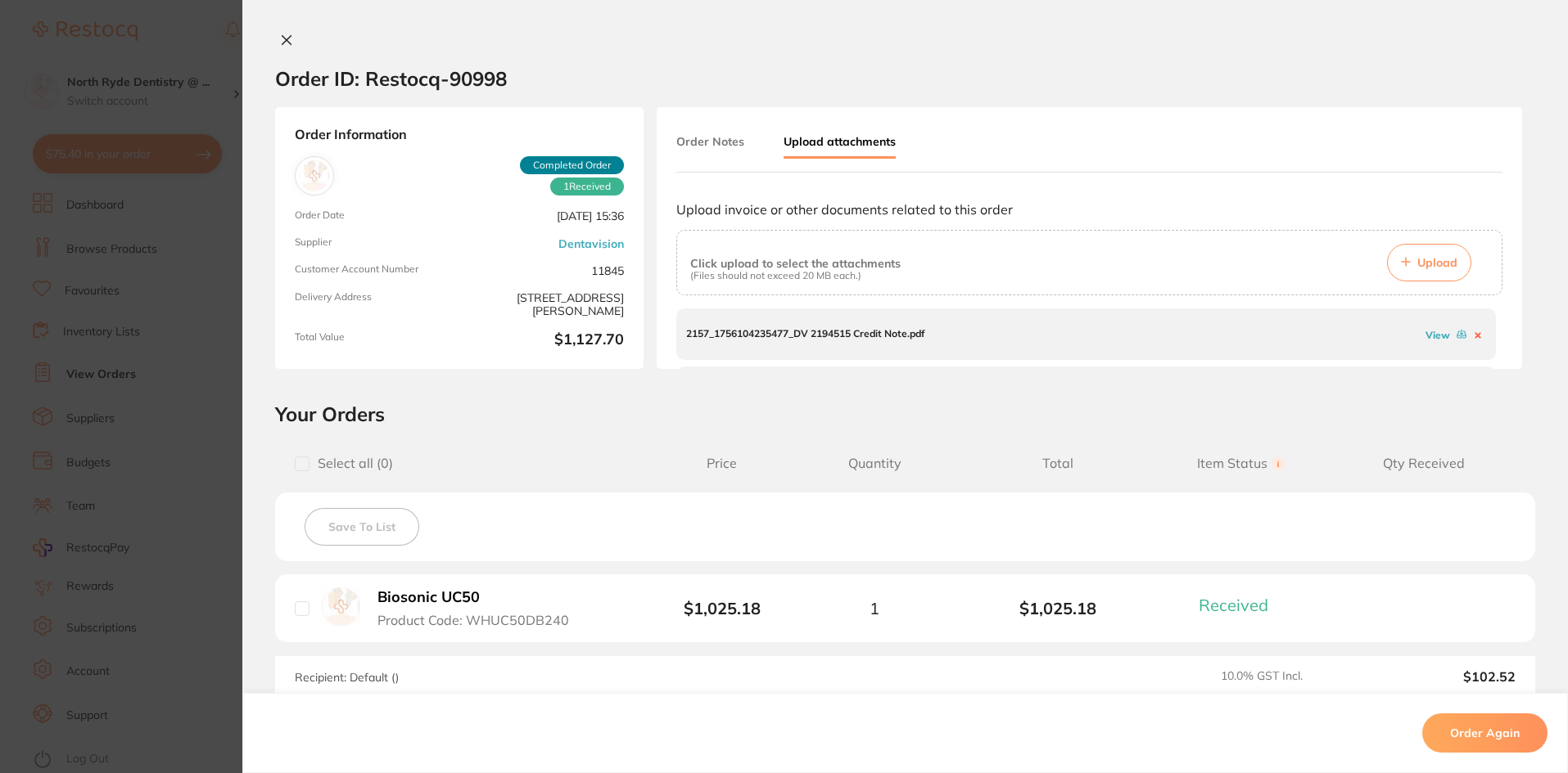
click at [1425, 337] on link "View" at bounding box center [1438, 335] width 25 height 12
click at [1426, 344] on link "View" at bounding box center [1438, 343] width 25 height 12
click at [285, 41] on icon at bounding box center [286, 40] width 13 height 13
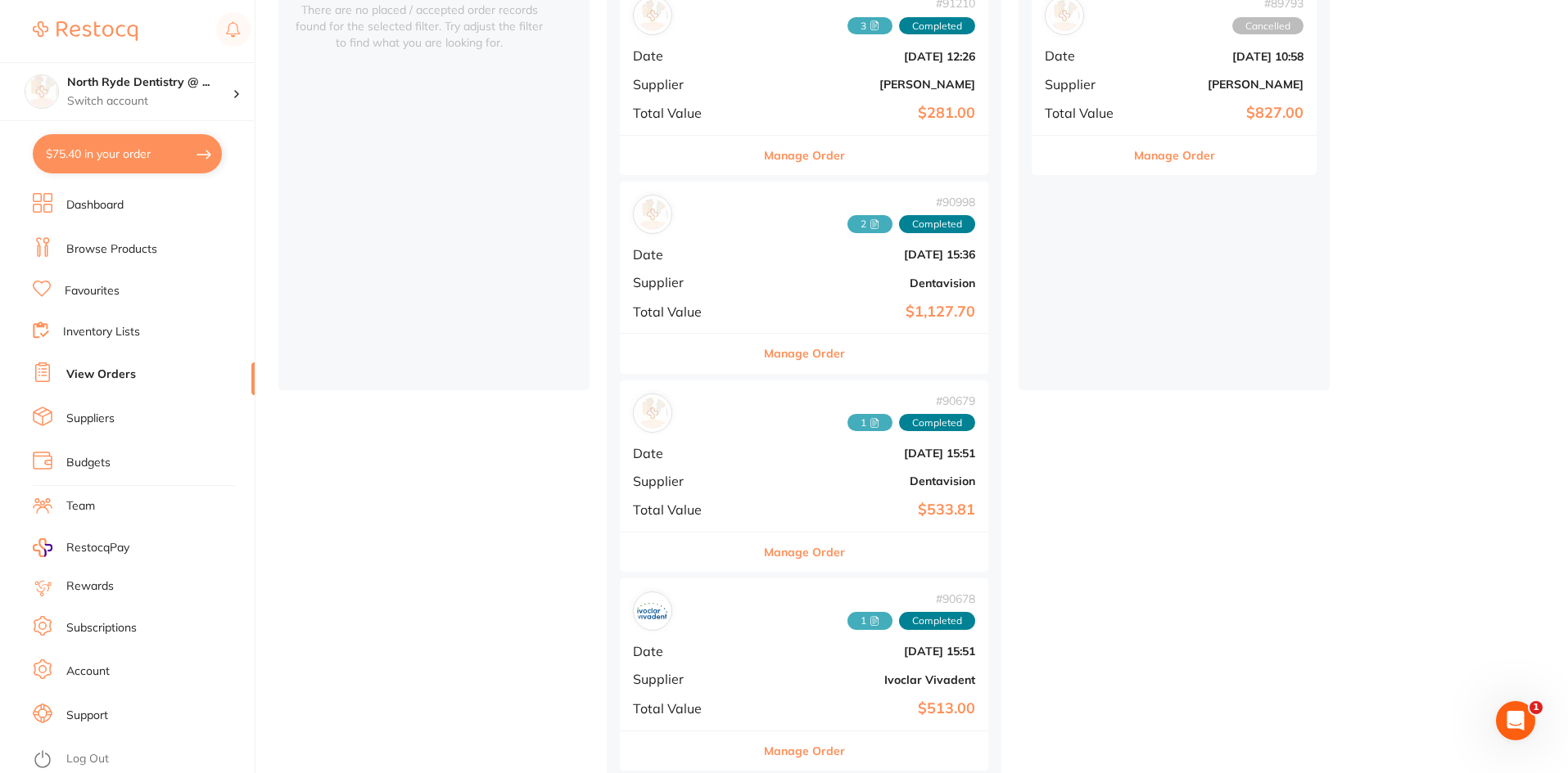
click at [847, 421] on span "1" at bounding box center [869, 423] width 45 height 18
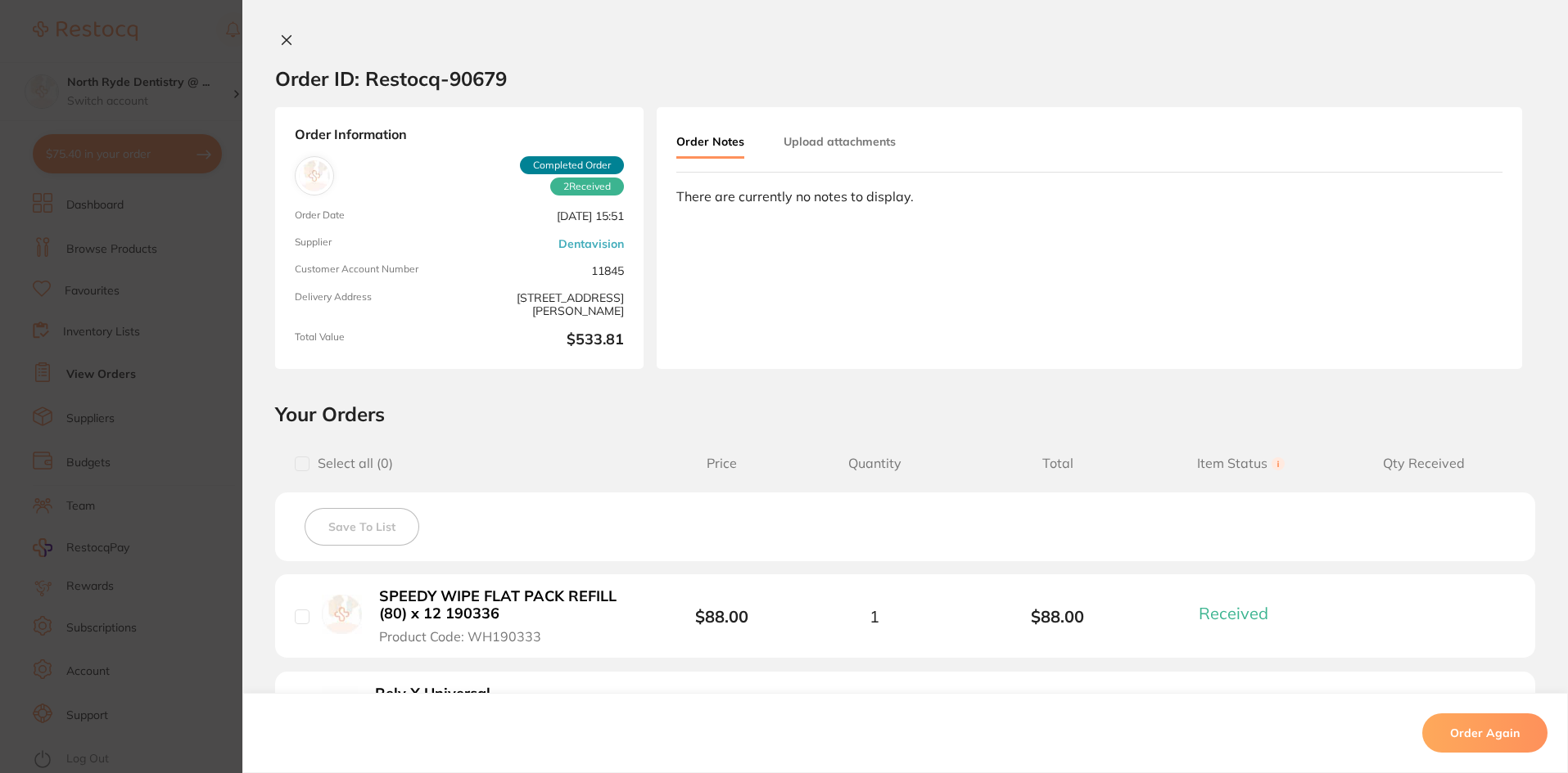
click at [853, 142] on button "Upload attachments" at bounding box center [839, 141] width 113 height 29
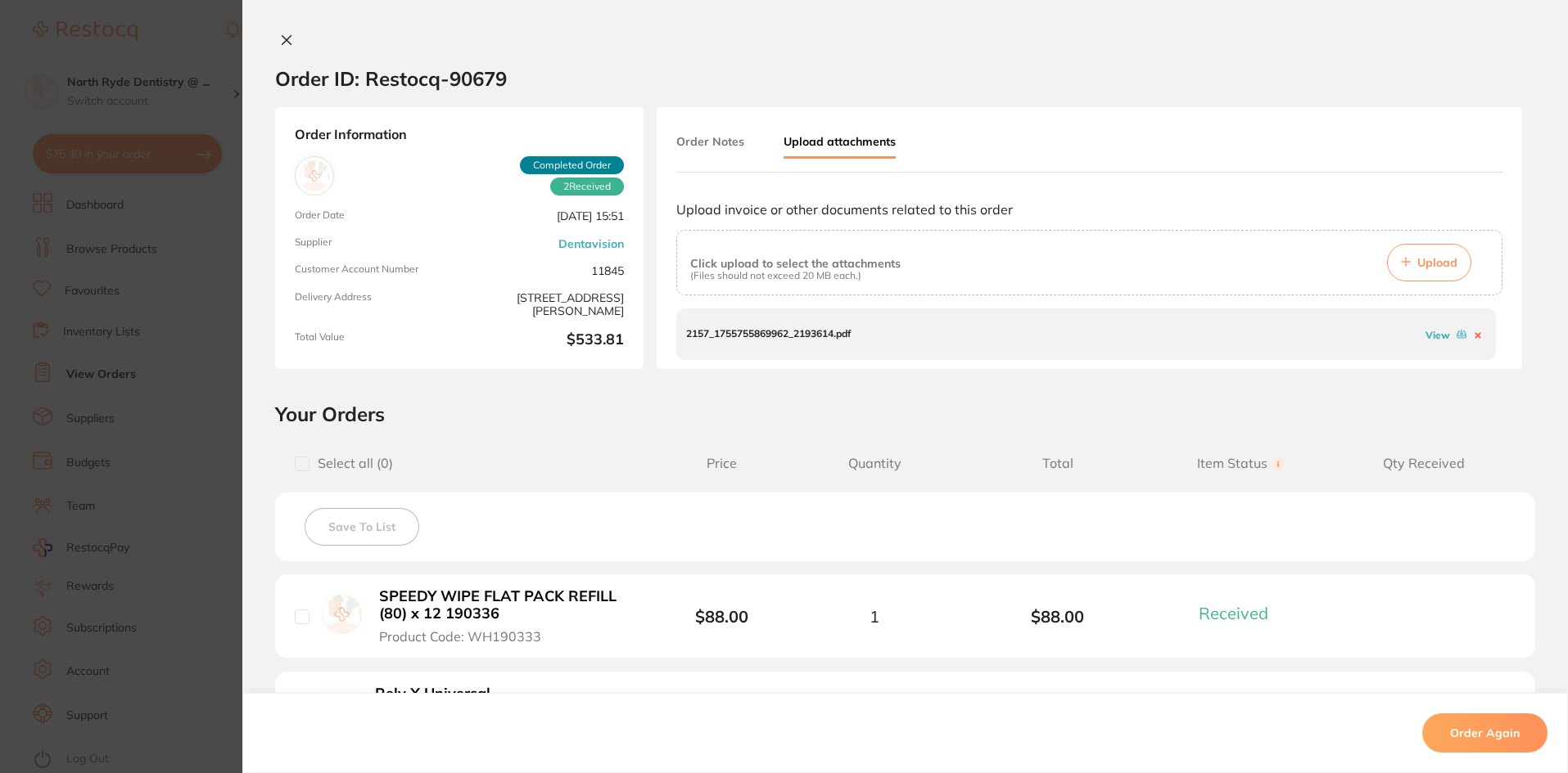
click at [1430, 338] on link "View" at bounding box center [1438, 335] width 25 height 12
click at [286, 37] on icon at bounding box center [287, 41] width 9 height 9
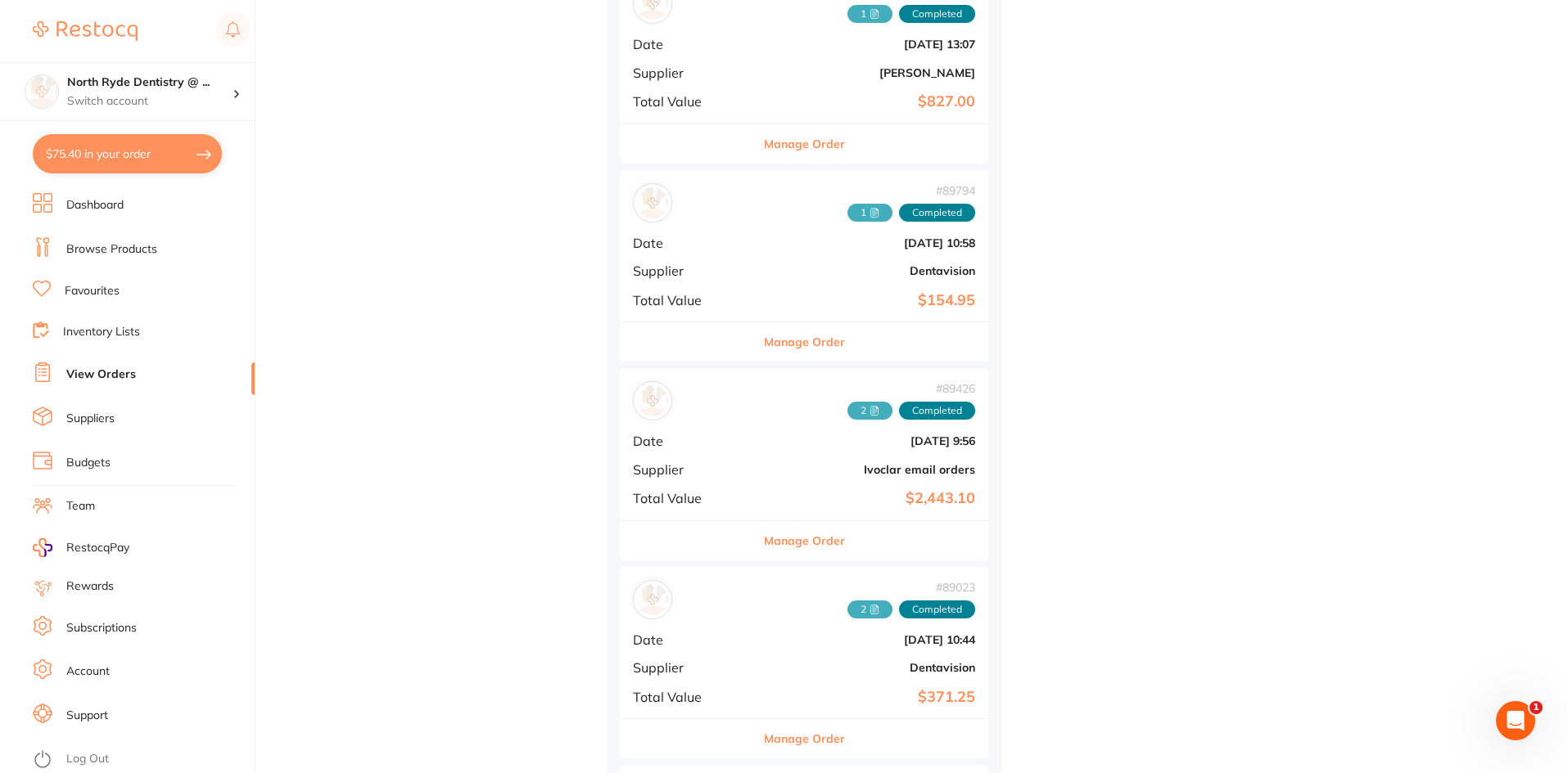
scroll to position [1310, 0]
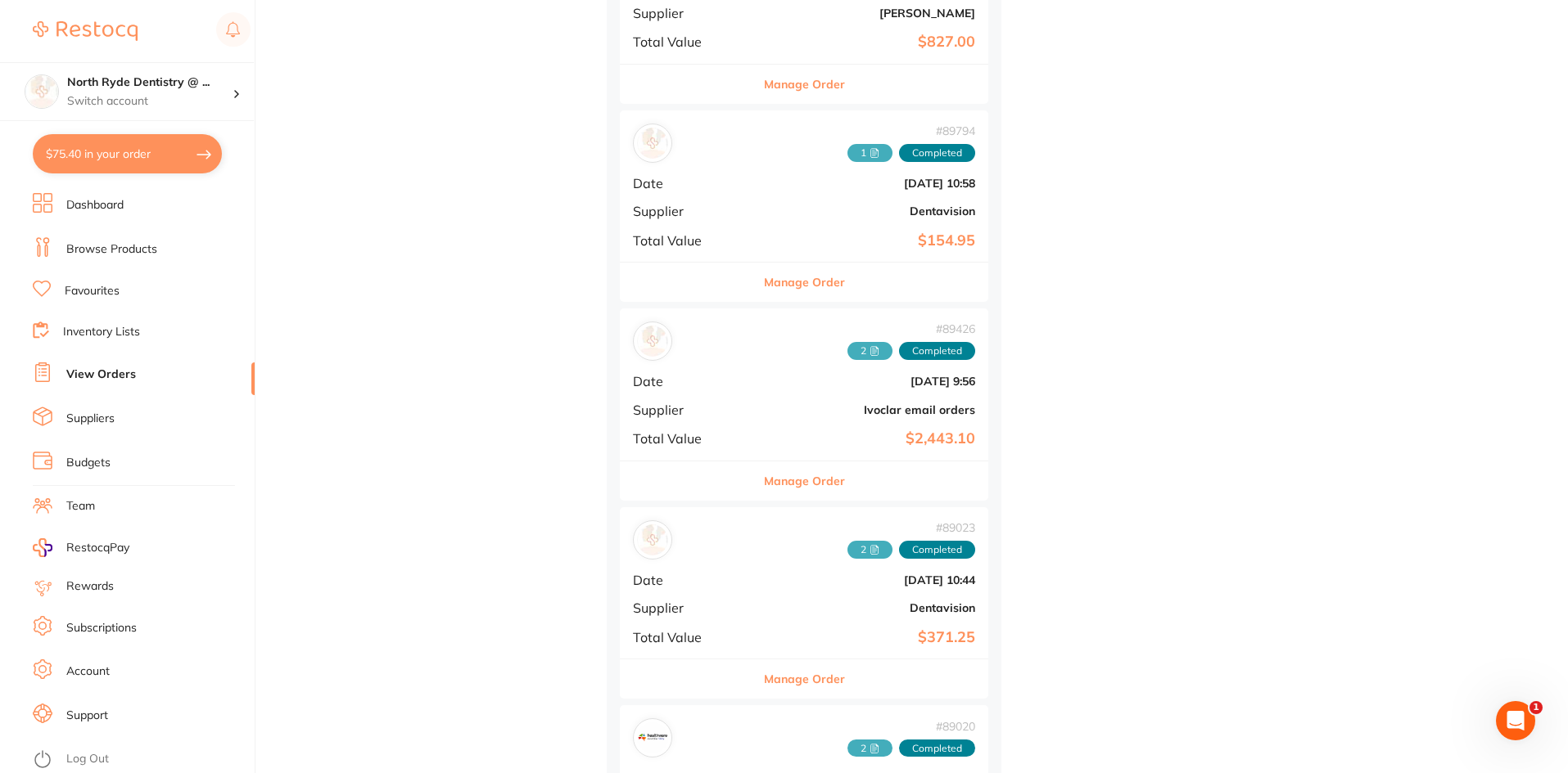
click at [847, 152] on span "1" at bounding box center [869, 153] width 45 height 18
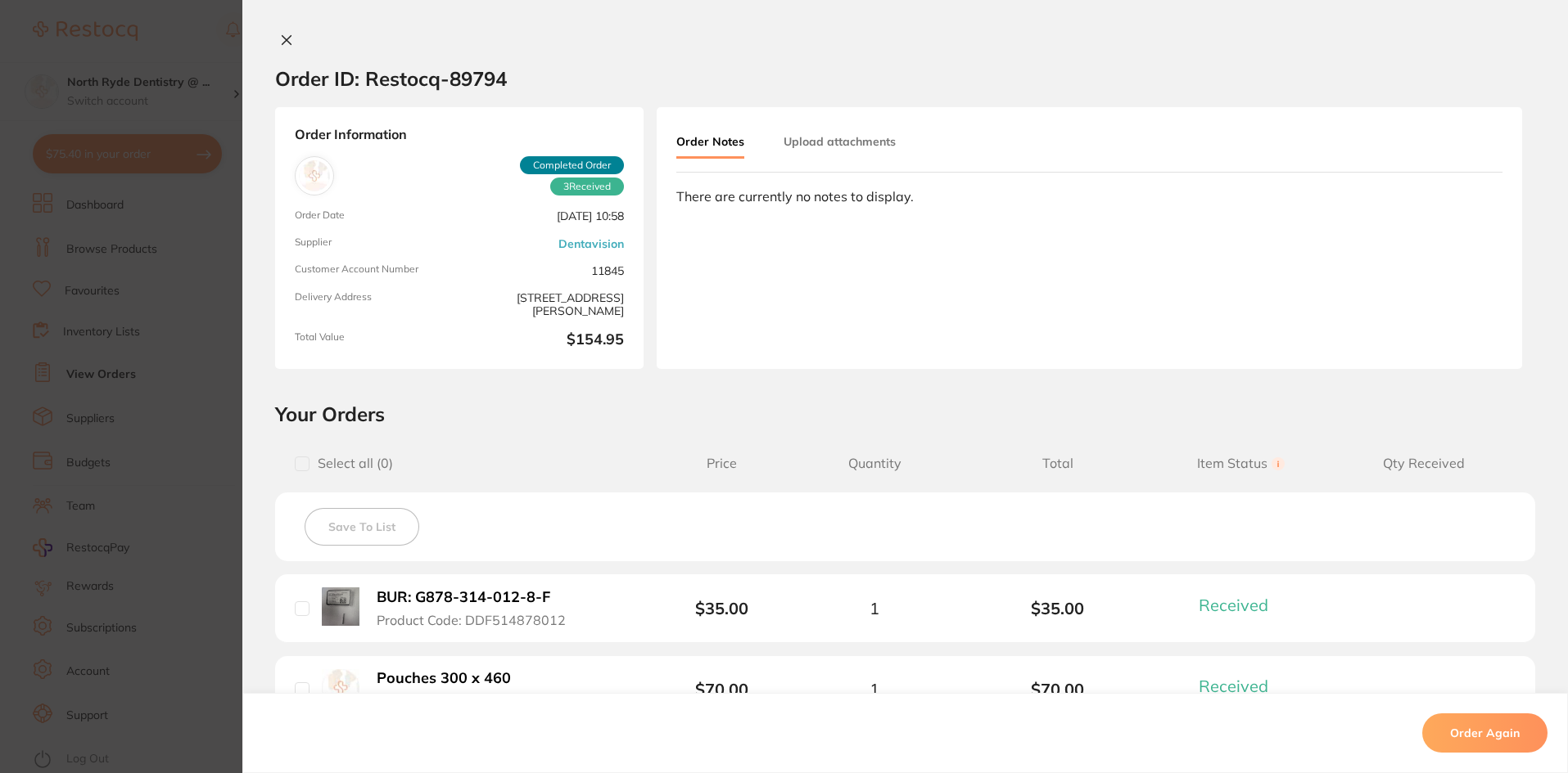
click at [834, 151] on button "Upload attachments" at bounding box center [839, 141] width 113 height 29
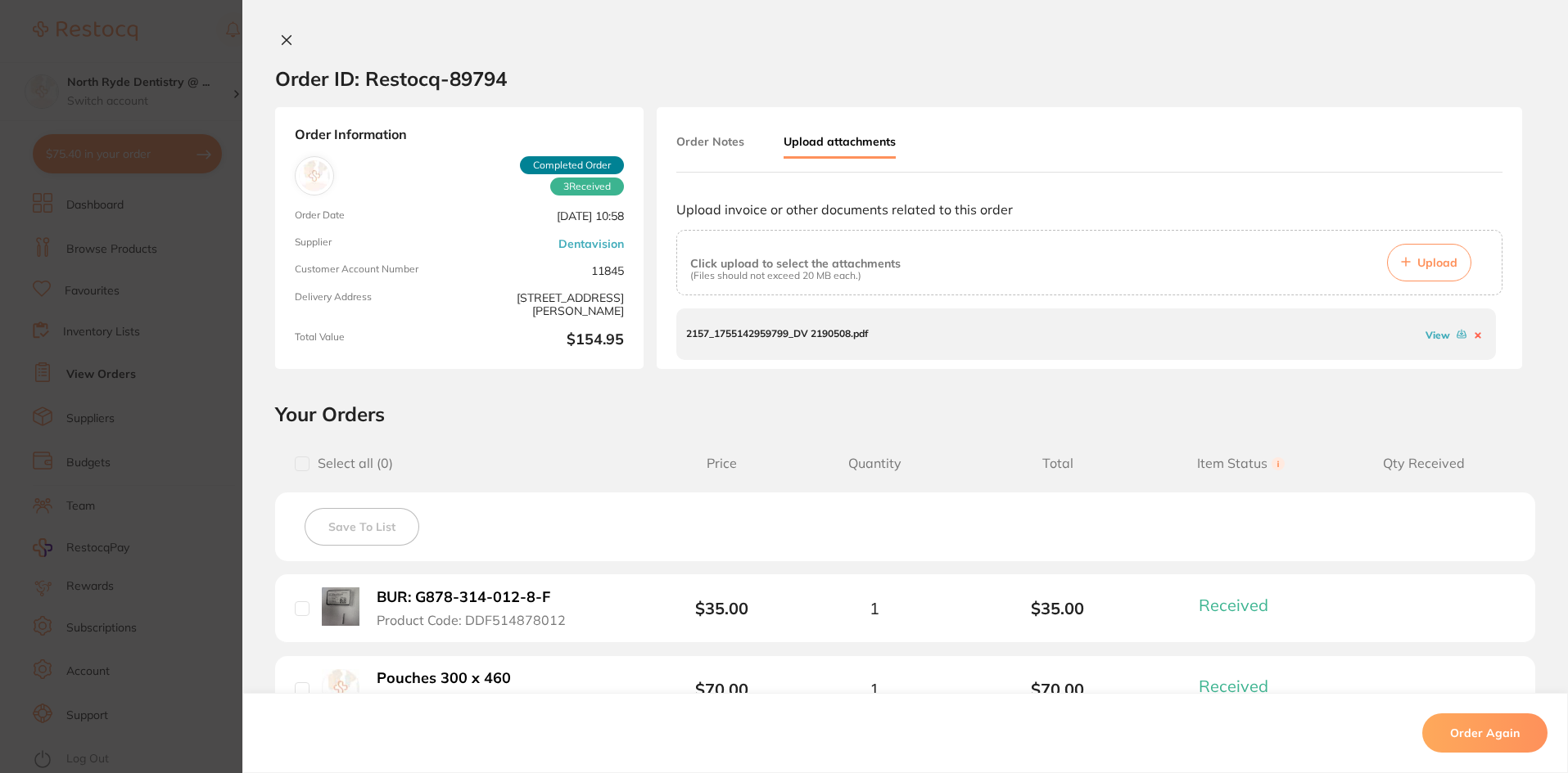
click at [1431, 336] on link "View" at bounding box center [1438, 335] width 25 height 12
click at [284, 31] on div "Order ID: Restocq- 89794 Order Information 3 Received Completed Order Order Dat…" at bounding box center [905, 386] width 1325 height 773
click at [281, 43] on icon at bounding box center [286, 40] width 13 height 13
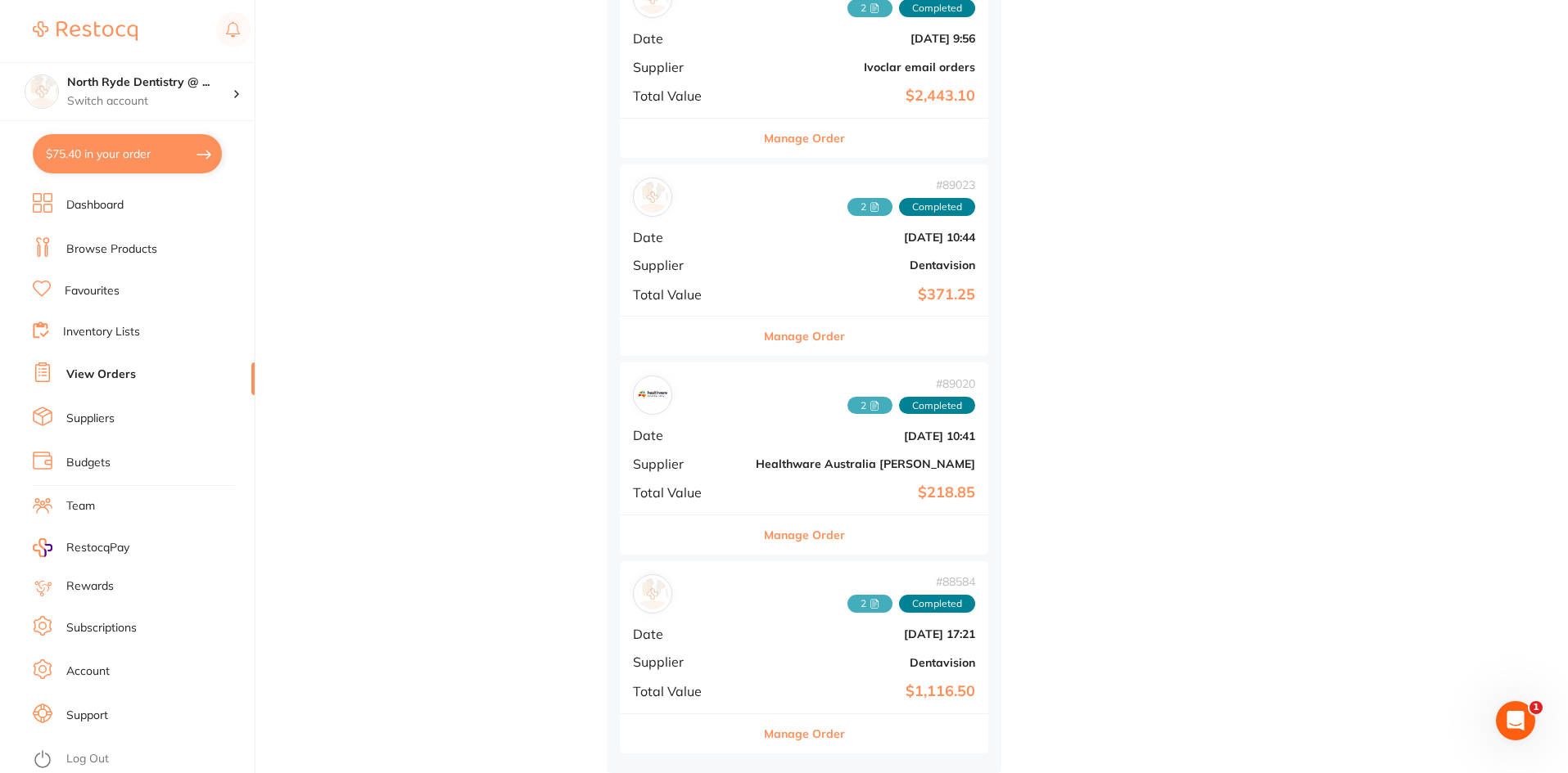
scroll to position [1656, 0]
click at [869, 205] on icon at bounding box center [873, 206] width 10 height 10
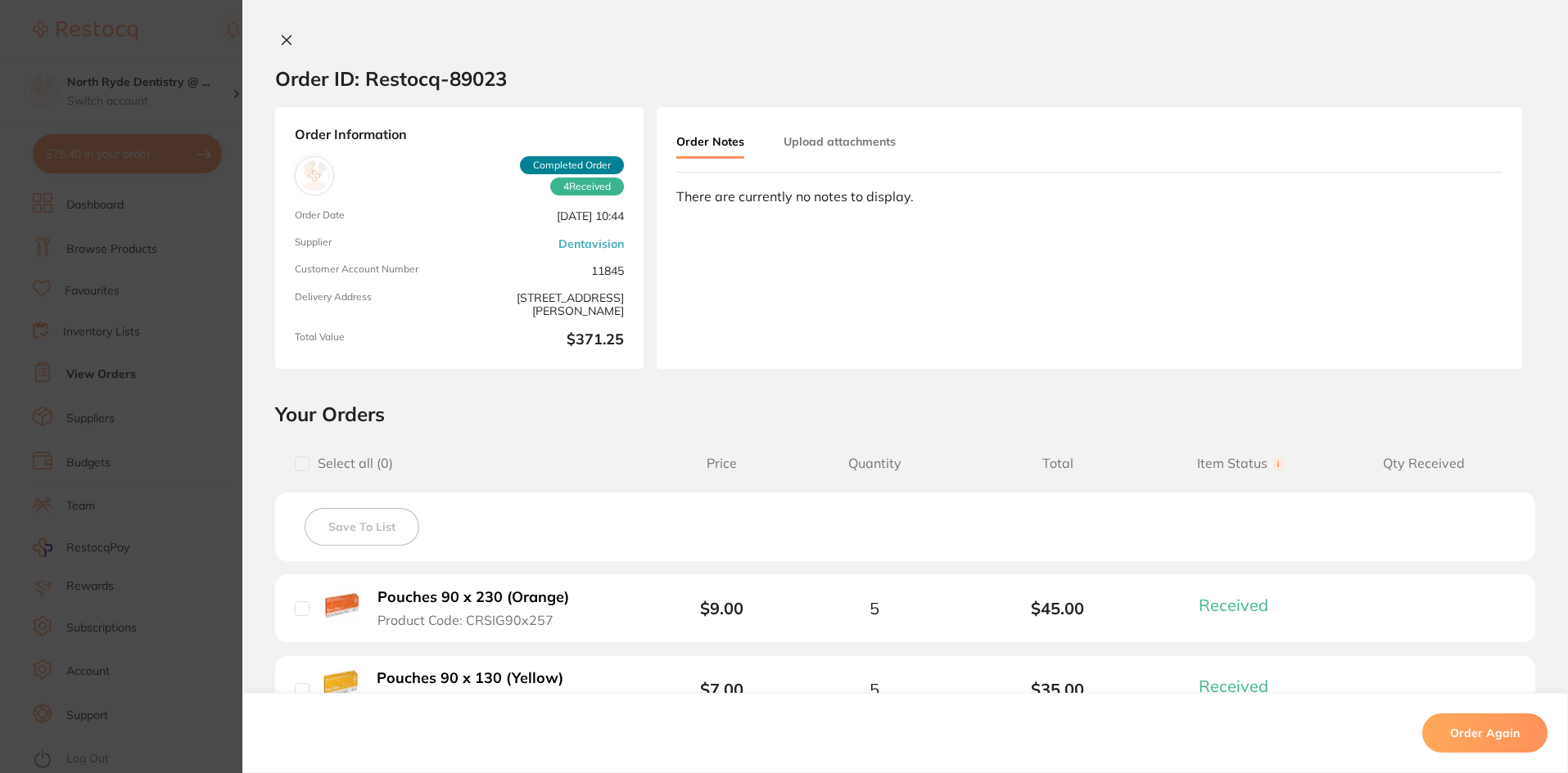
click at [873, 141] on button "Upload attachments" at bounding box center [839, 141] width 113 height 29
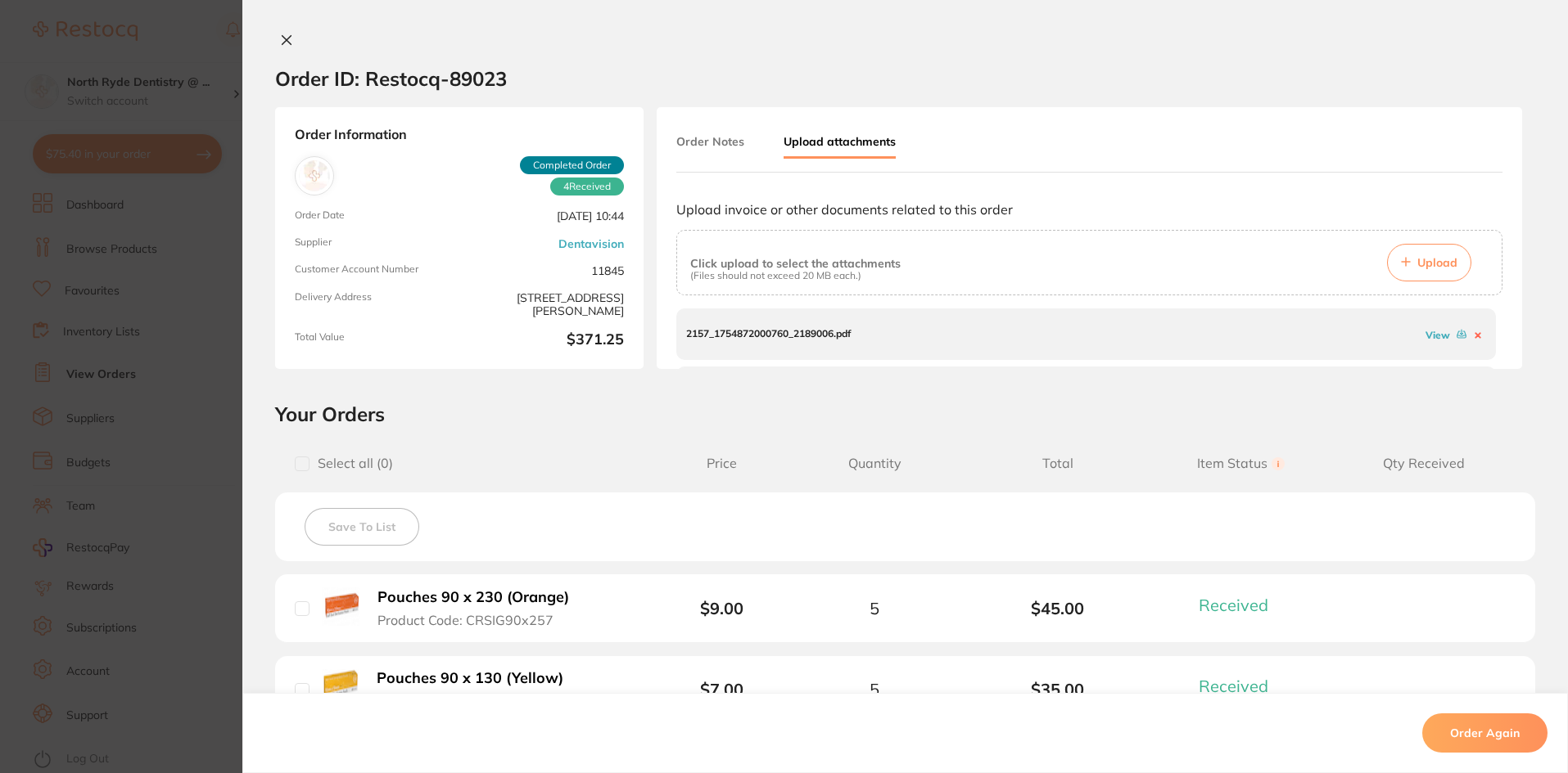
click at [1425, 334] on link "View" at bounding box center [1438, 335] width 25 height 12
click at [1432, 343] on link "View" at bounding box center [1438, 343] width 25 height 12
click at [293, 43] on button at bounding box center [286, 41] width 23 height 17
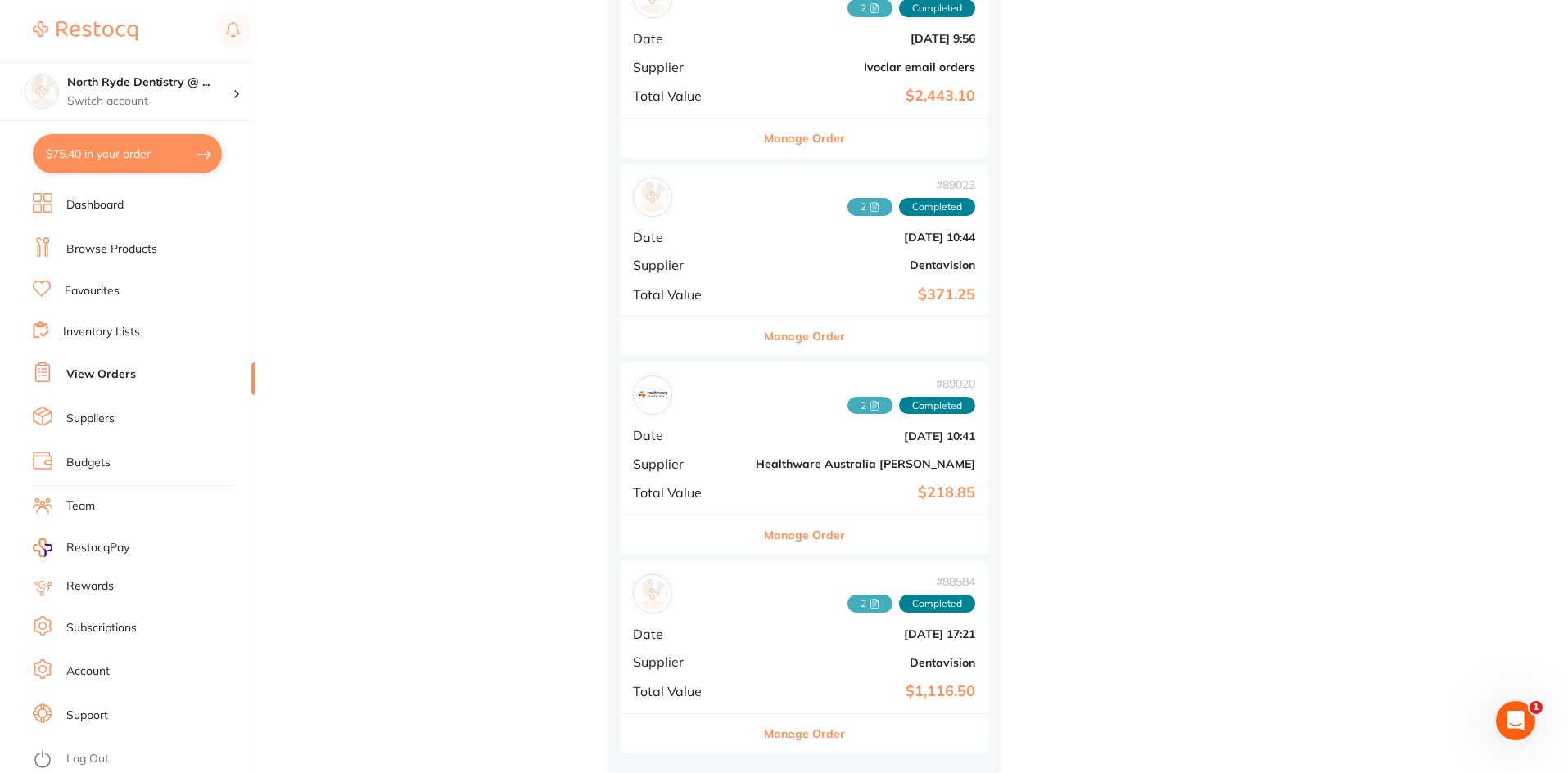
click at [847, 601] on span "2" at bounding box center [869, 604] width 45 height 18
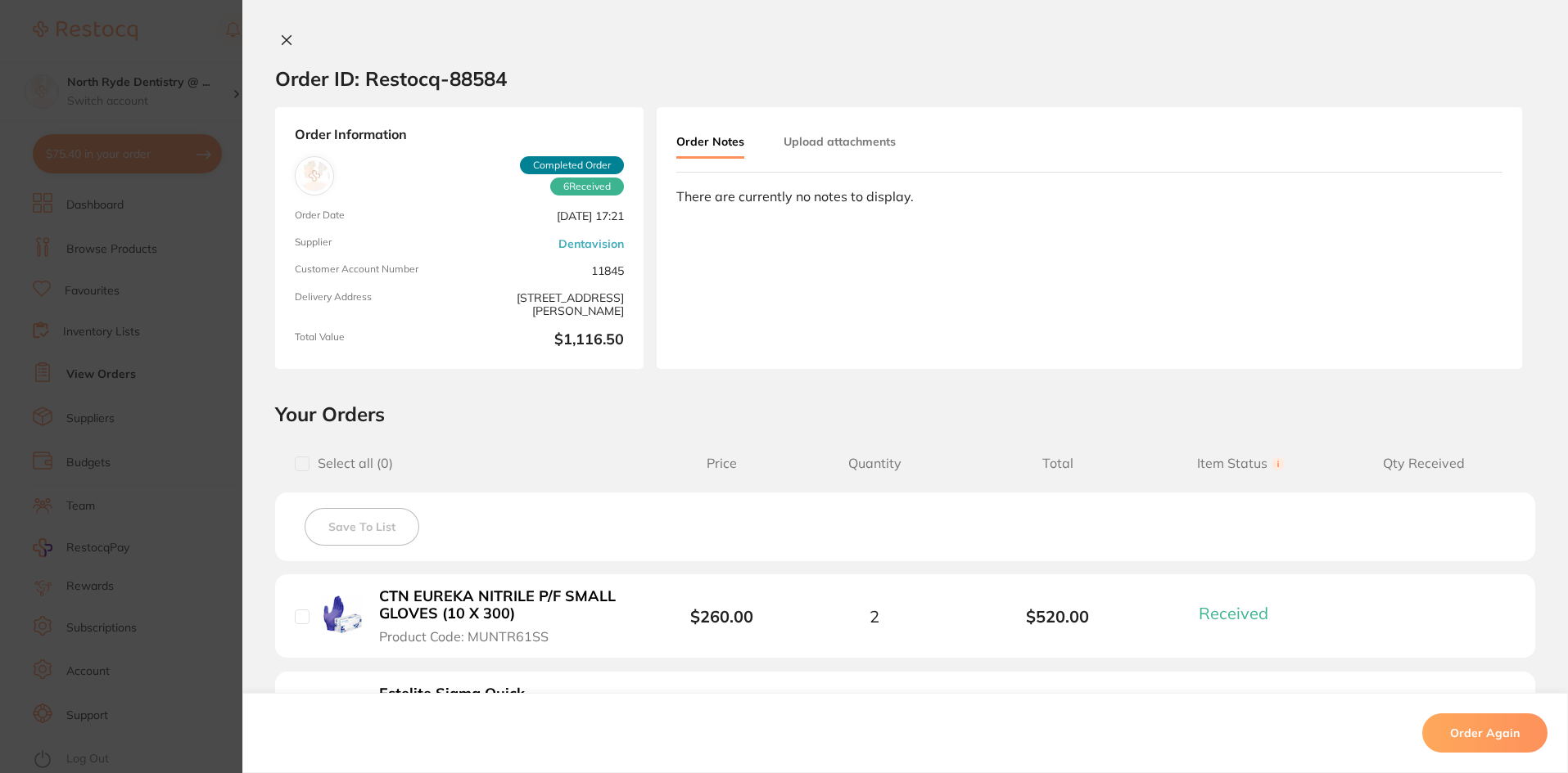
click at [827, 156] on button "Upload attachments" at bounding box center [839, 141] width 113 height 29
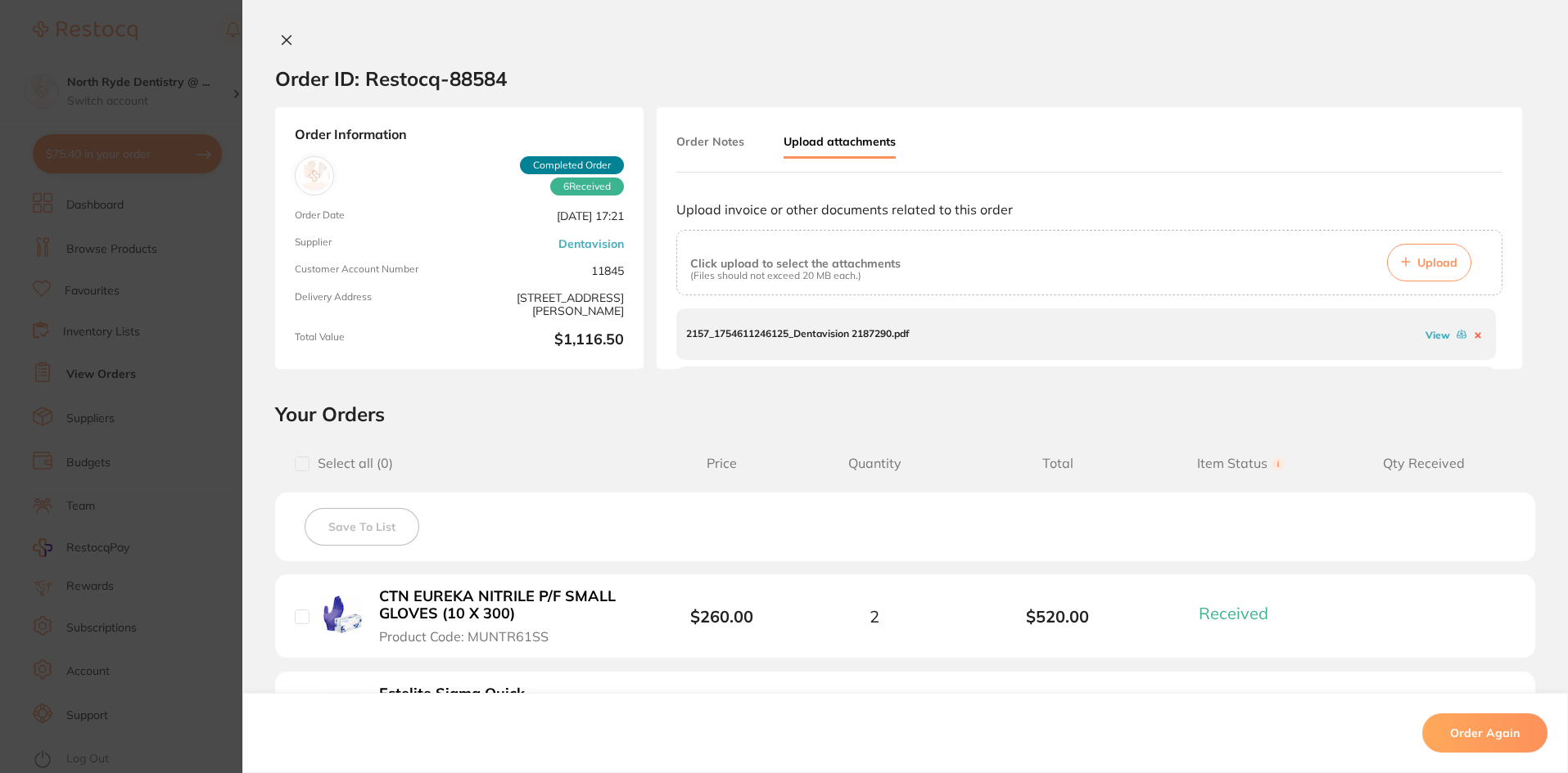
click at [1425, 336] on link "View" at bounding box center [1438, 335] width 25 height 12
click at [1427, 339] on link "View" at bounding box center [1438, 343] width 25 height 12
click at [281, 40] on icon at bounding box center [286, 40] width 13 height 13
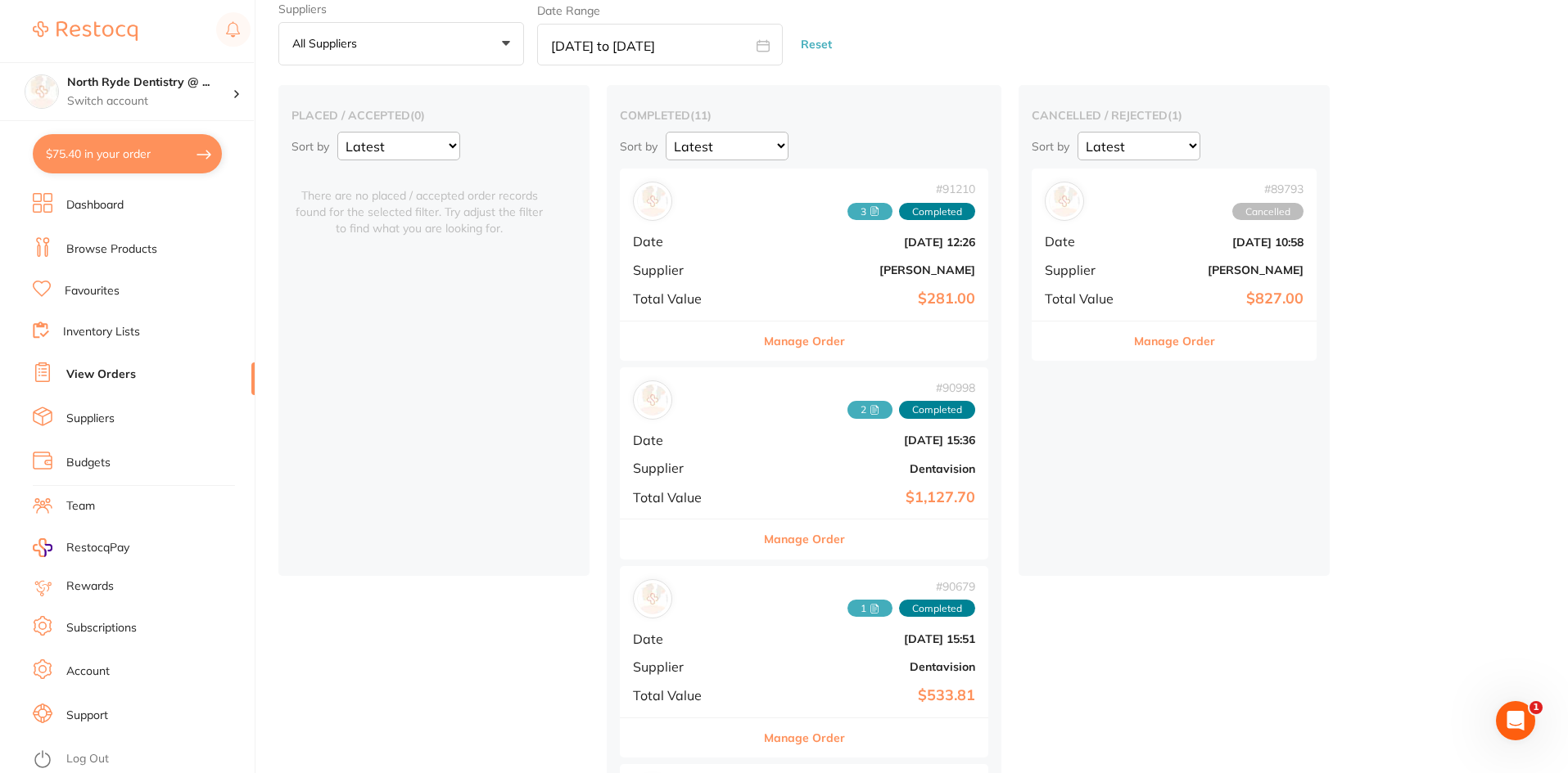
scroll to position [19, 0]
